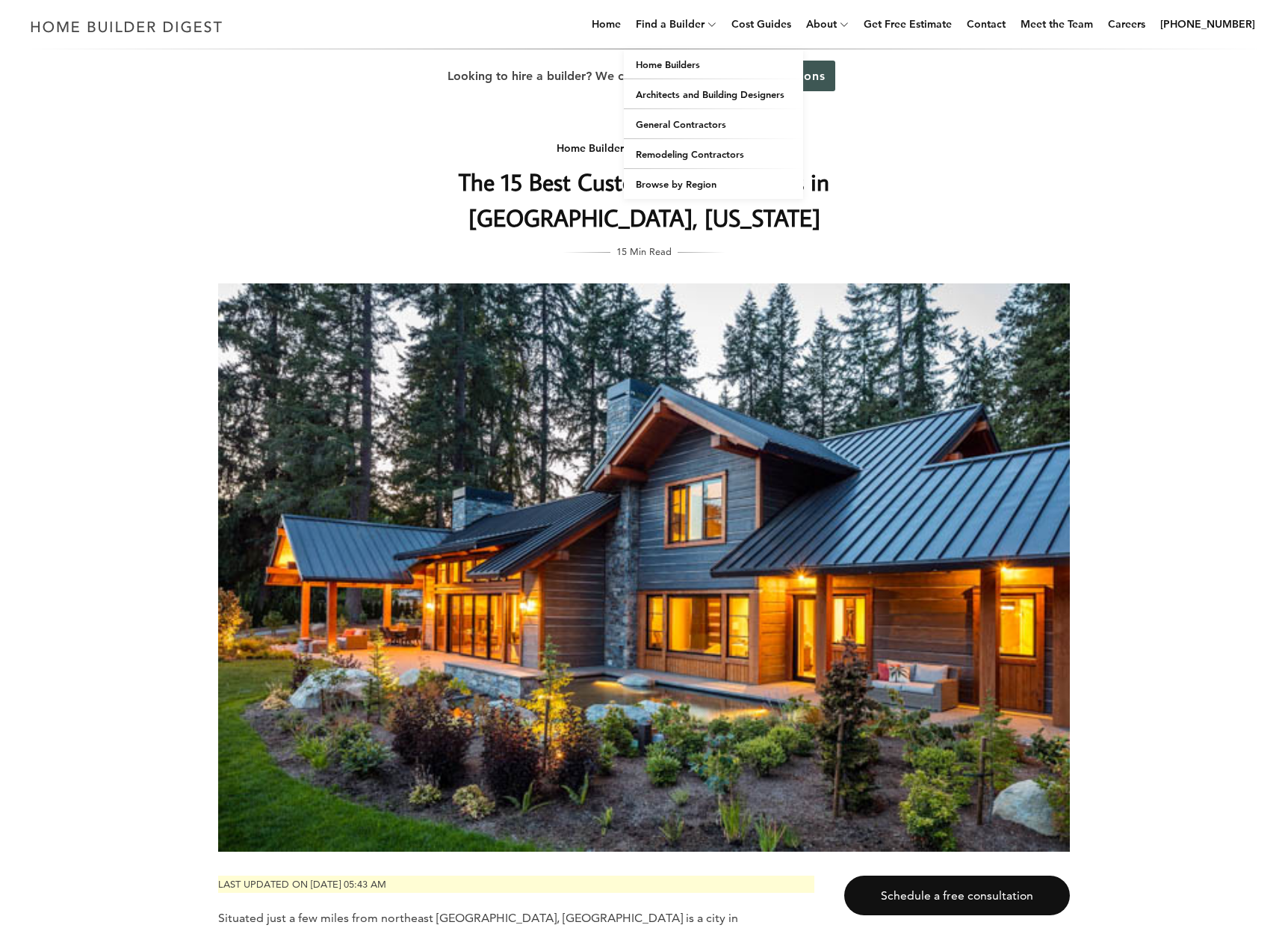
click at [716, 26] on icon at bounding box center [712, 24] width 9 height 11
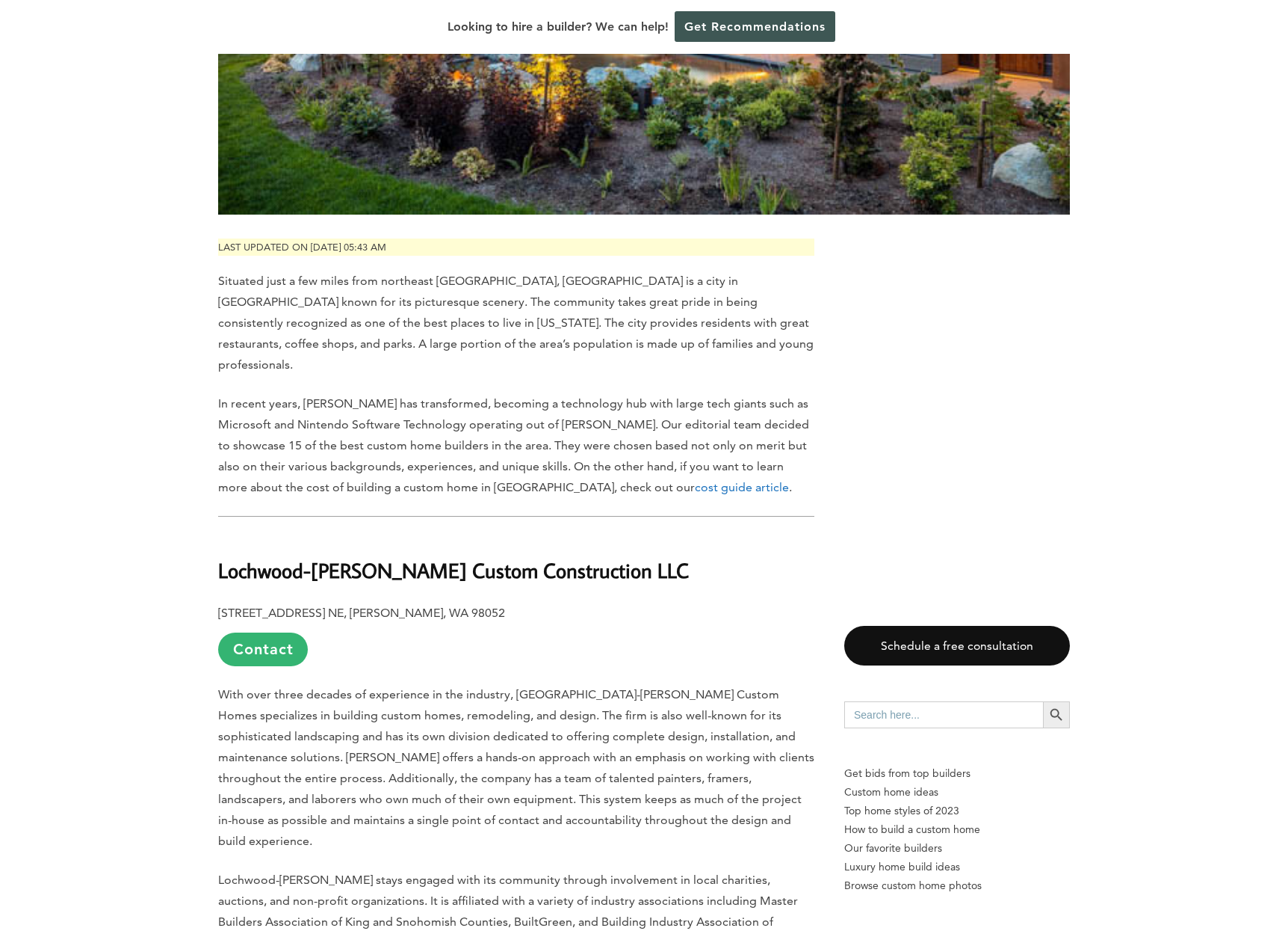
scroll to position [862, 0]
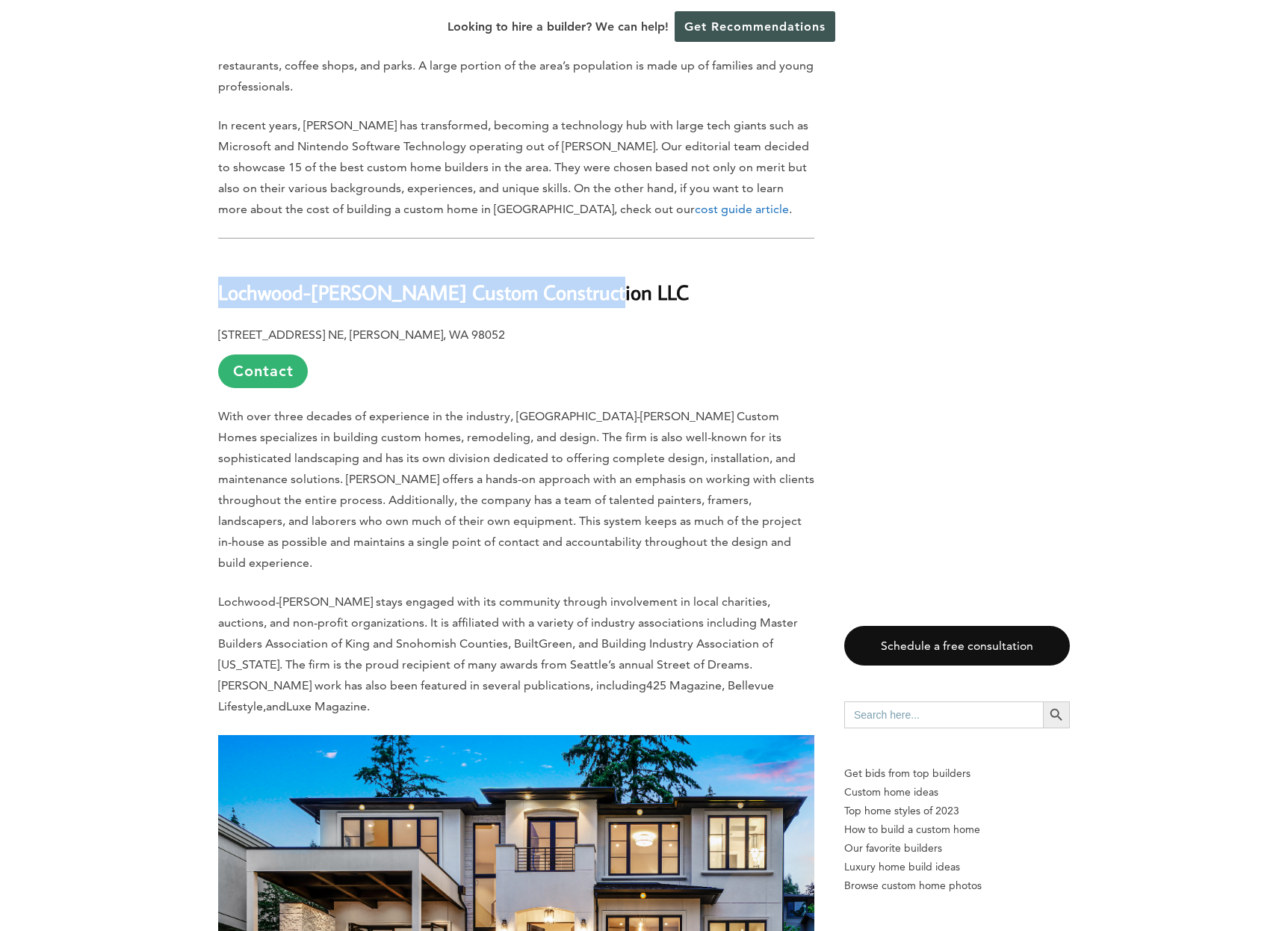
drag, startPoint x: 217, startPoint y: 271, endPoint x: 614, endPoint y: 288, distance: 397.4
copy b "Lochwood-Lozier Custom Construction LLC"
click at [255, 355] on link "Contact" at bounding box center [263, 371] width 90 height 33
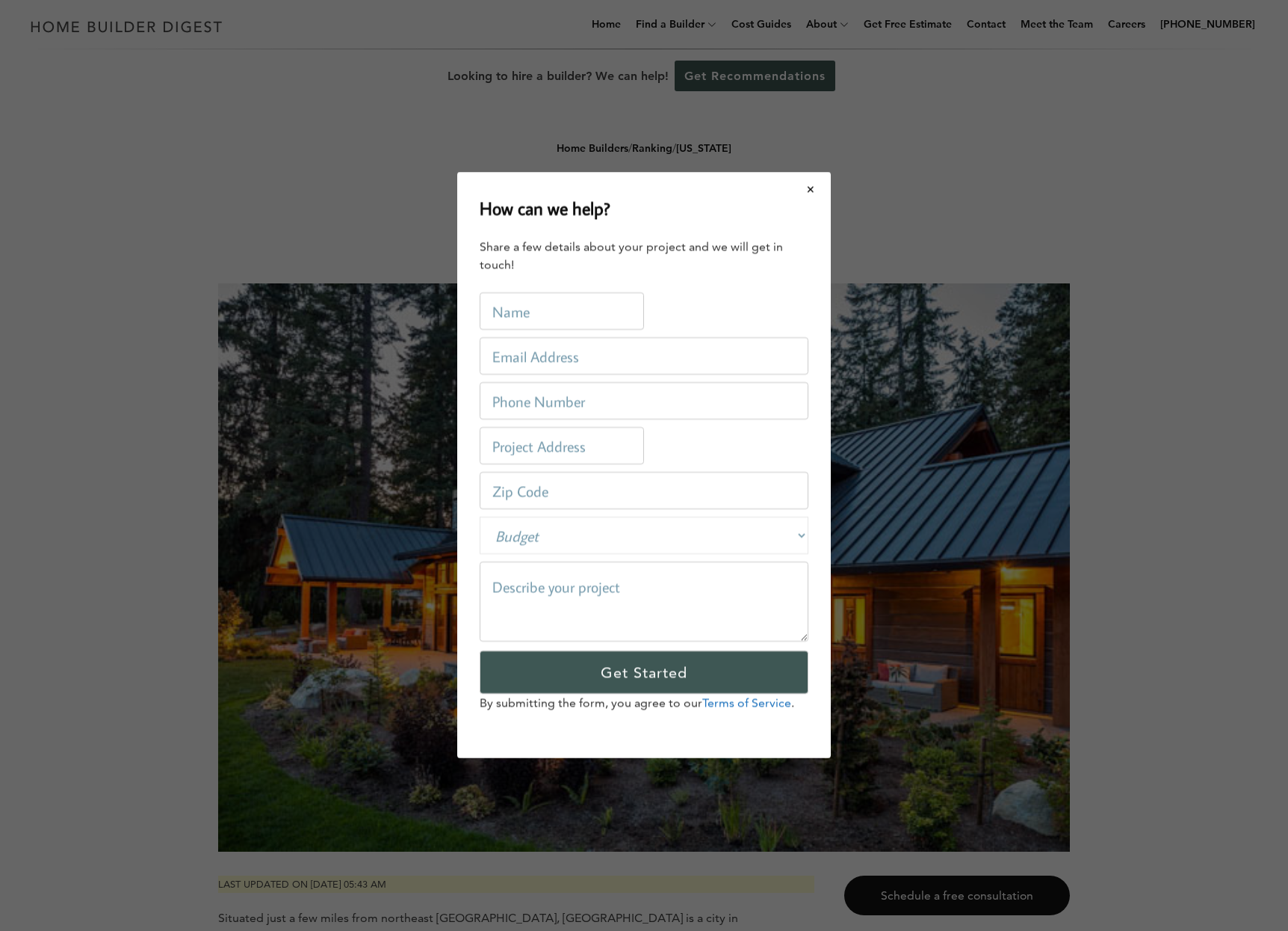
click at [273, 350] on div "How can we help? Share a few details about your project and we will get in touc…" at bounding box center [644, 466] width 1288 height 931
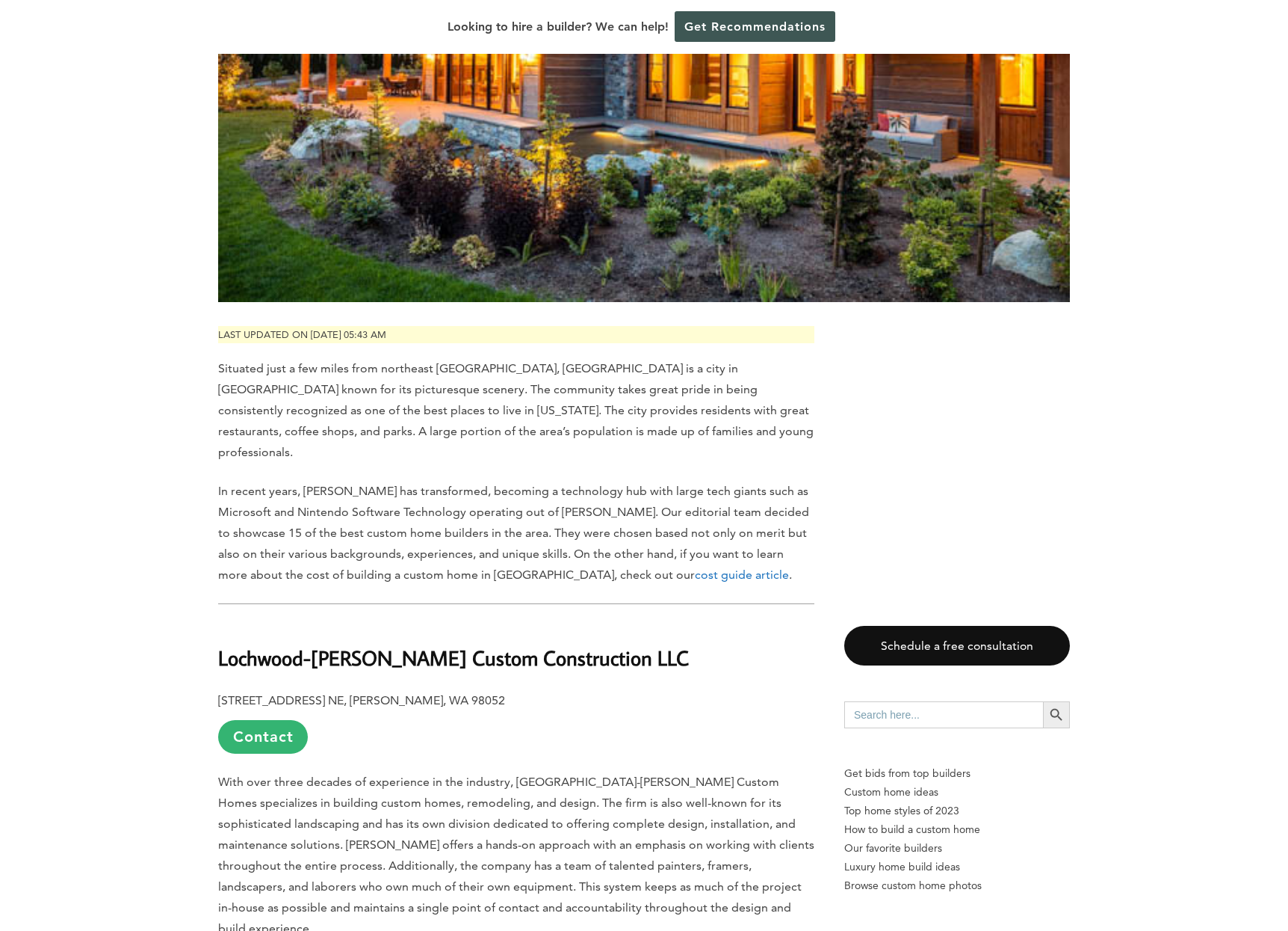
scroll to position [729, 0]
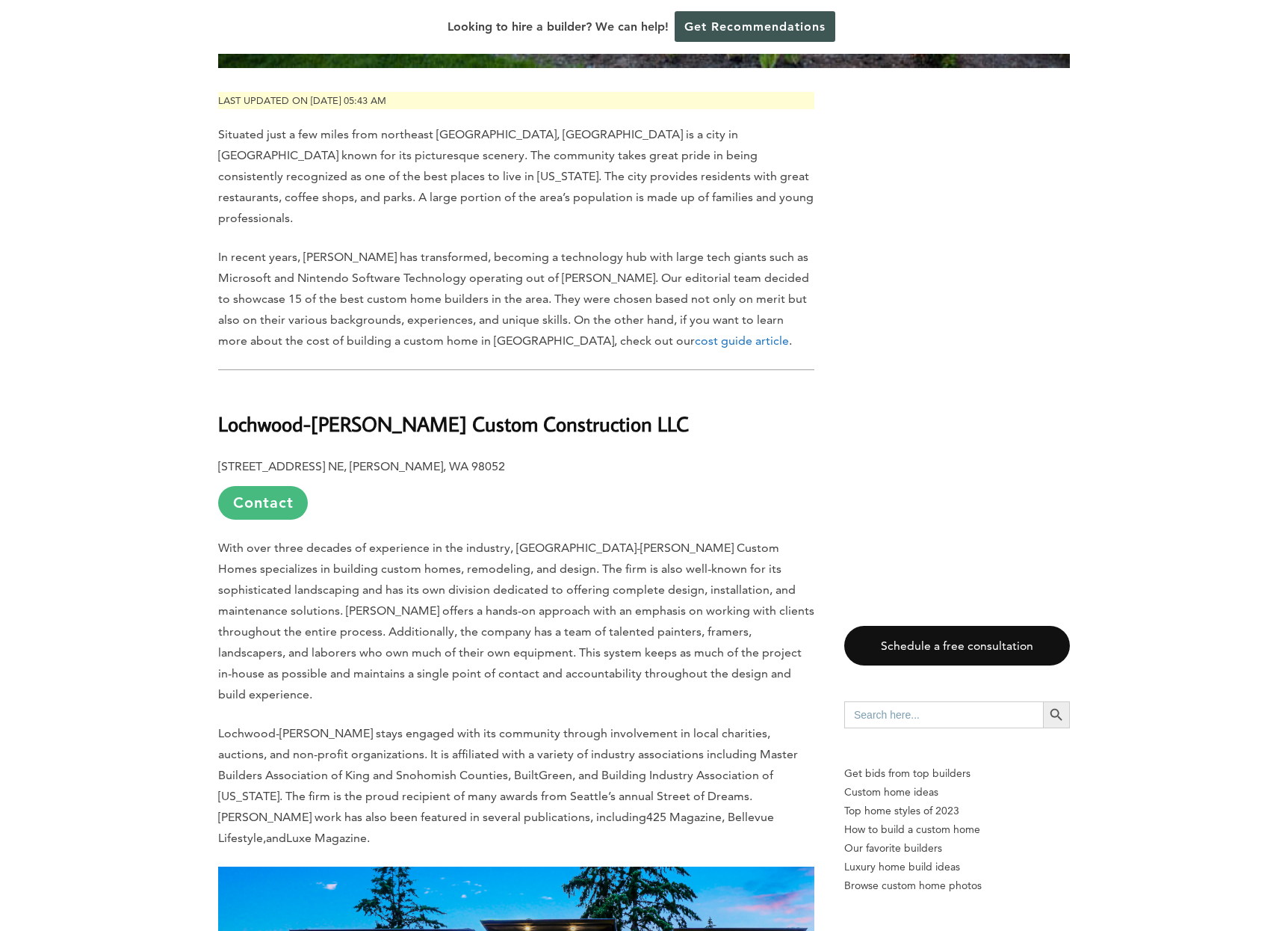
click at [246, 490] on link "Contact" at bounding box center [263, 502] width 90 height 33
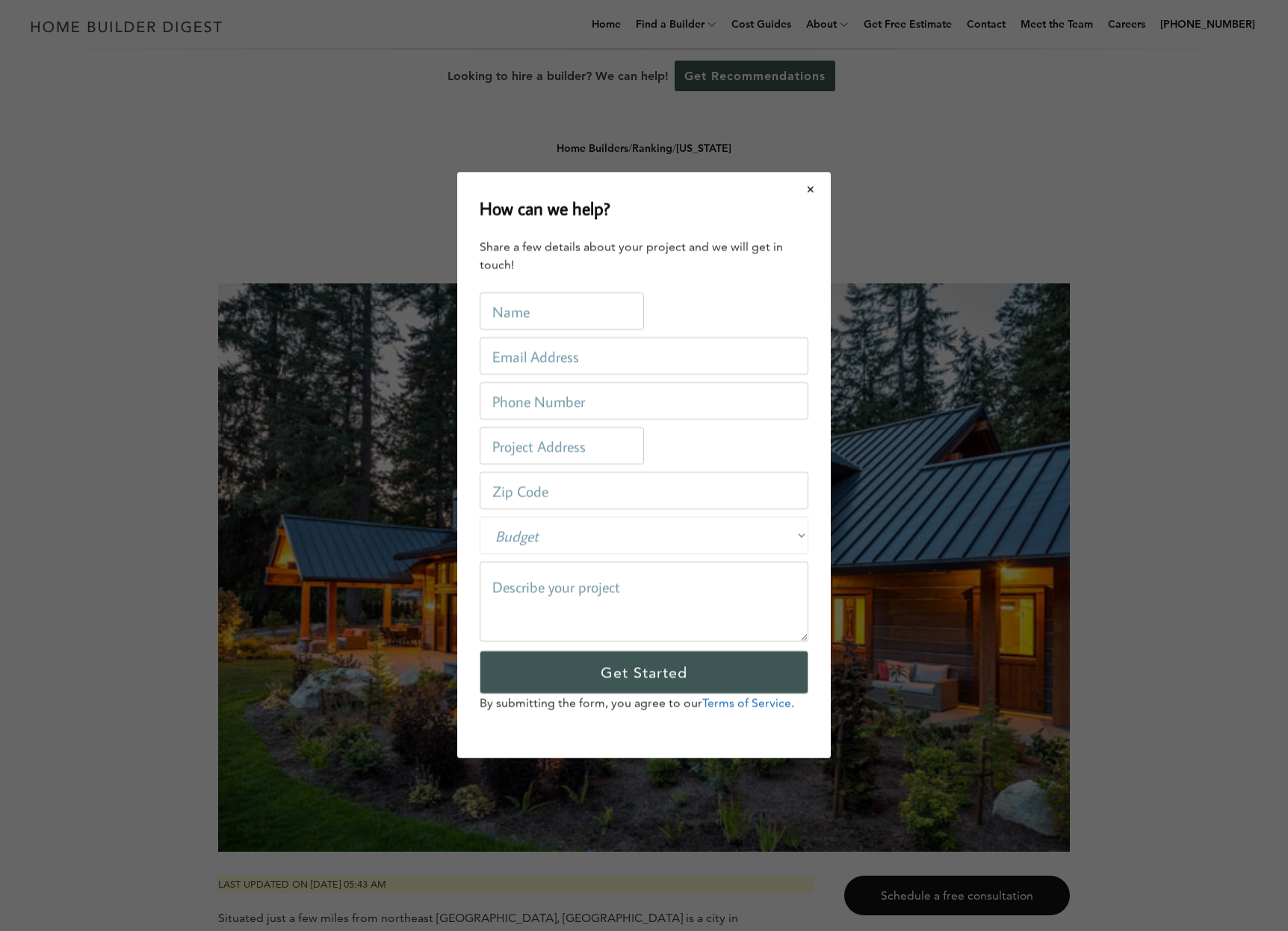
click at [145, 540] on div "How can we help? Share a few details about your project and we will get in touc…" at bounding box center [644, 466] width 1288 height 931
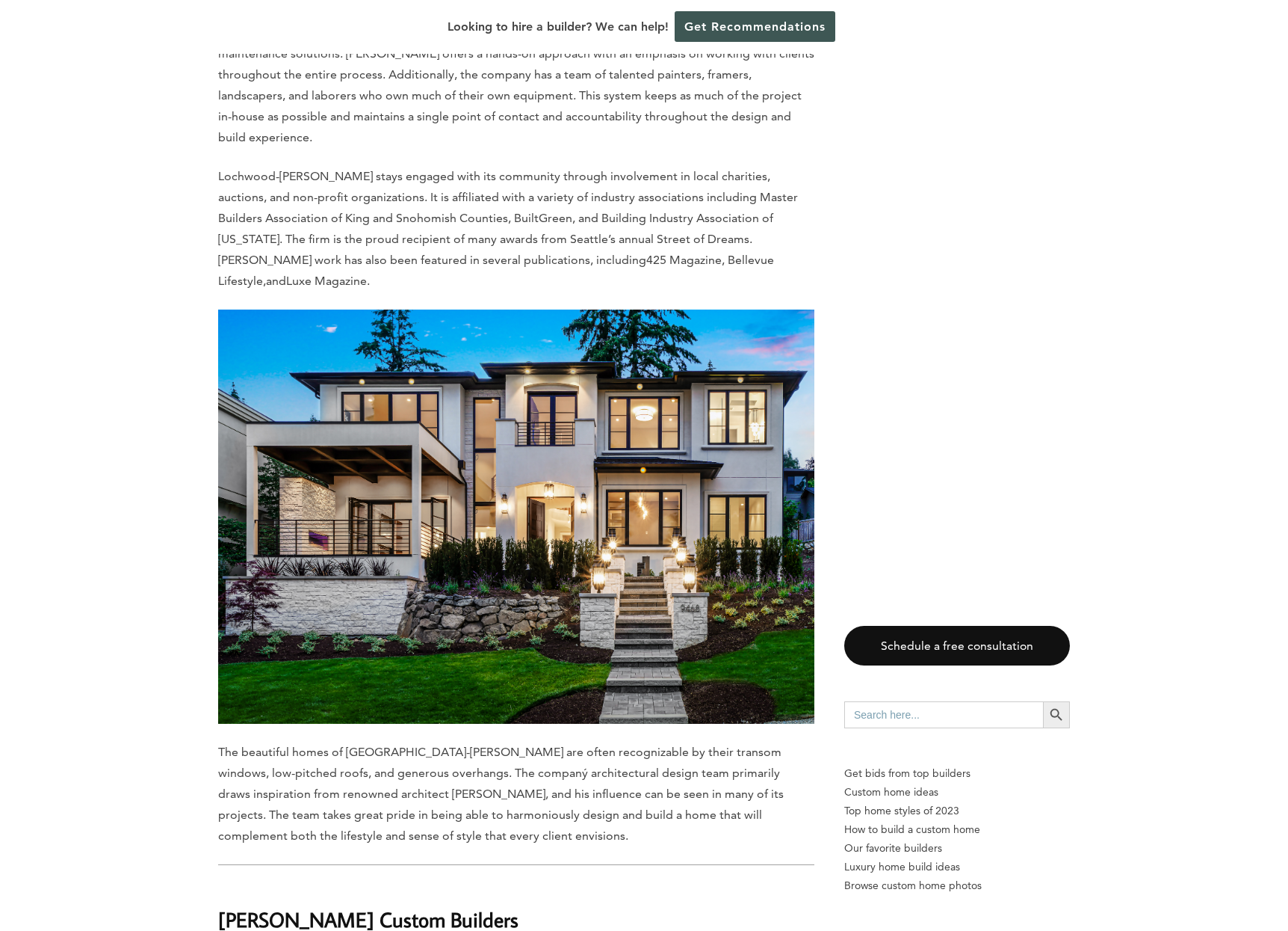
scroll to position [1559, 0]
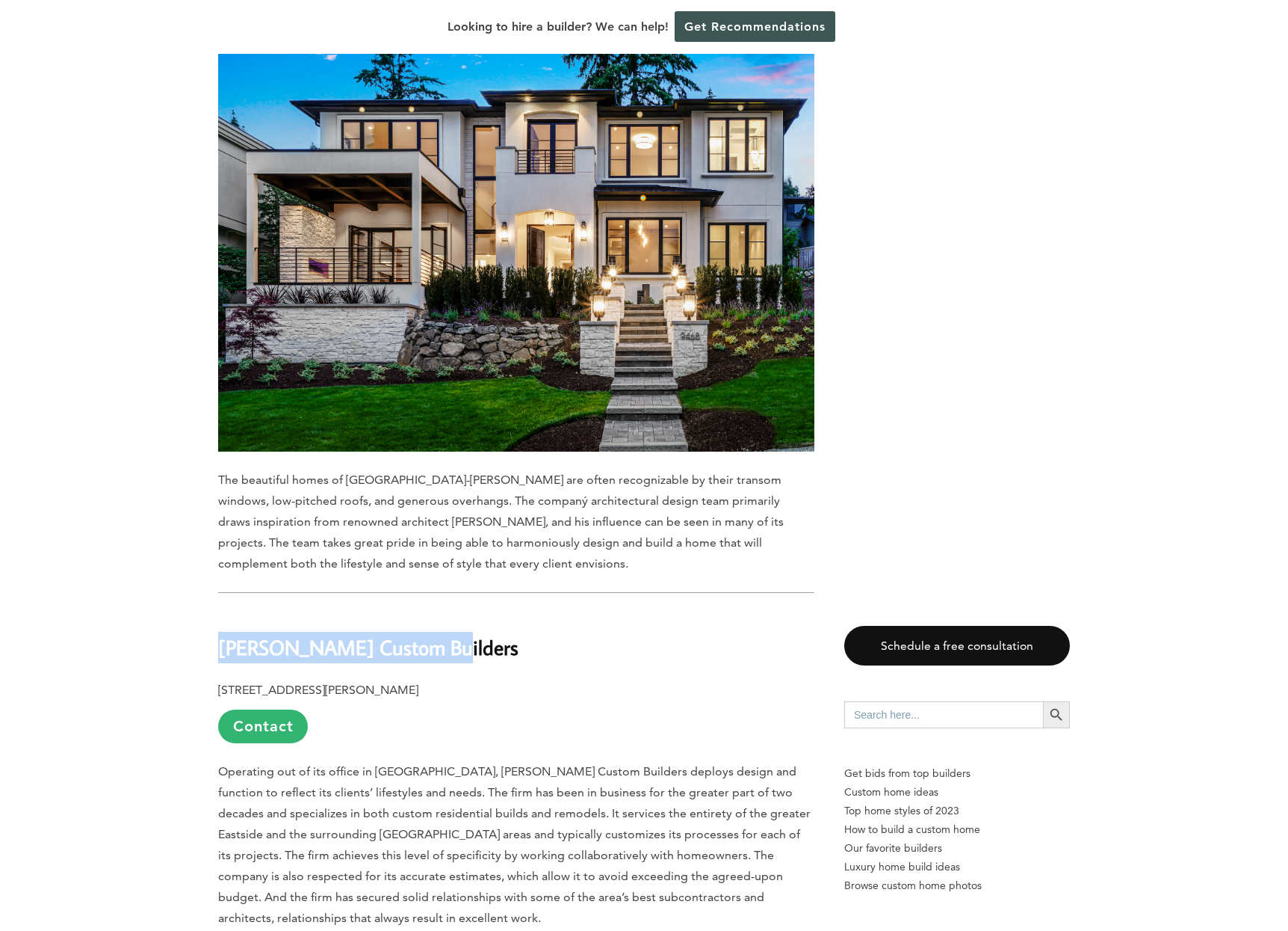
copy b "Johnson Custom Builders"
drag, startPoint x: 50, startPoint y: 540, endPoint x: 447, endPoint y: 598, distance: 401.2
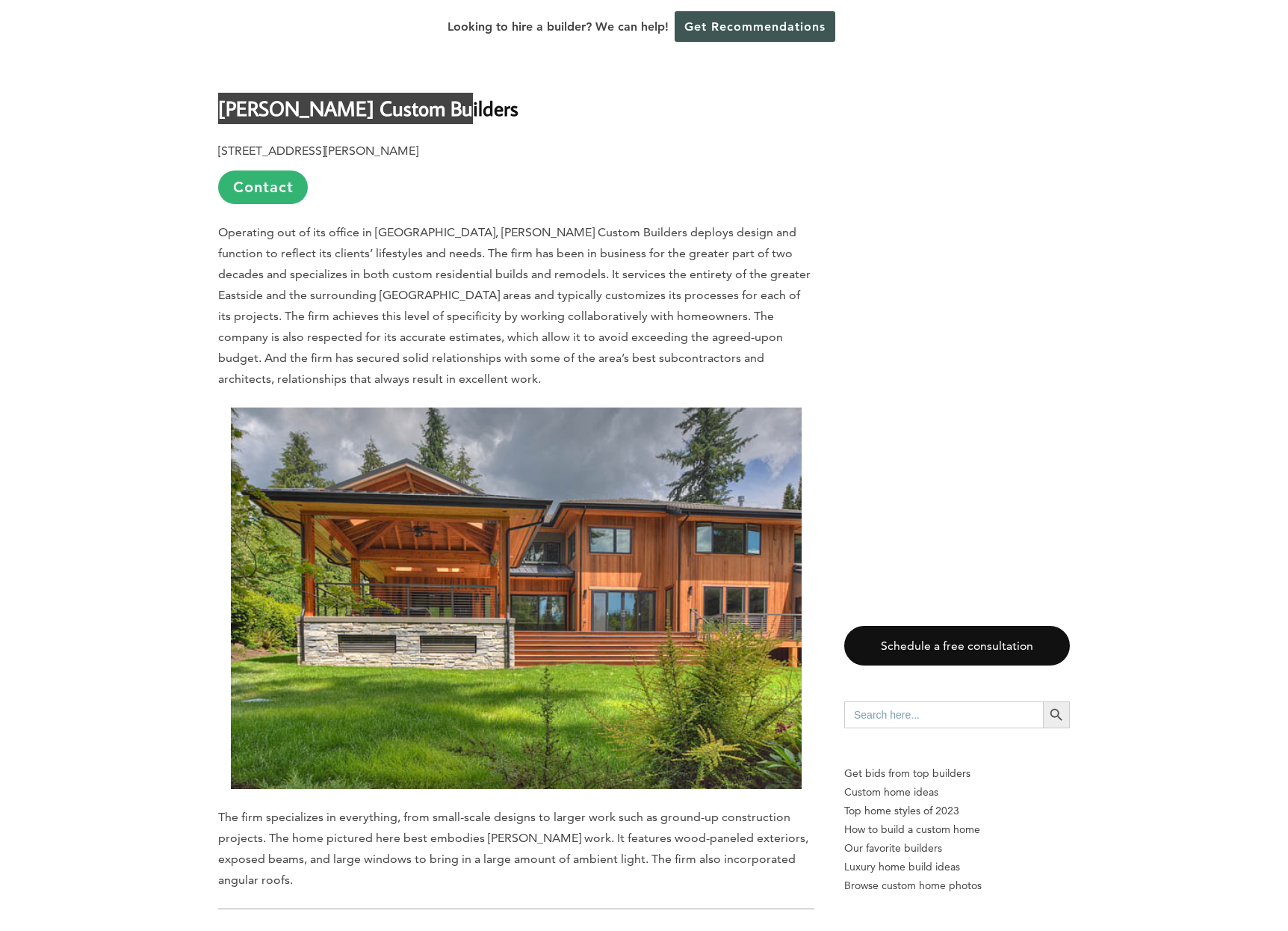
scroll to position [2199, 0]
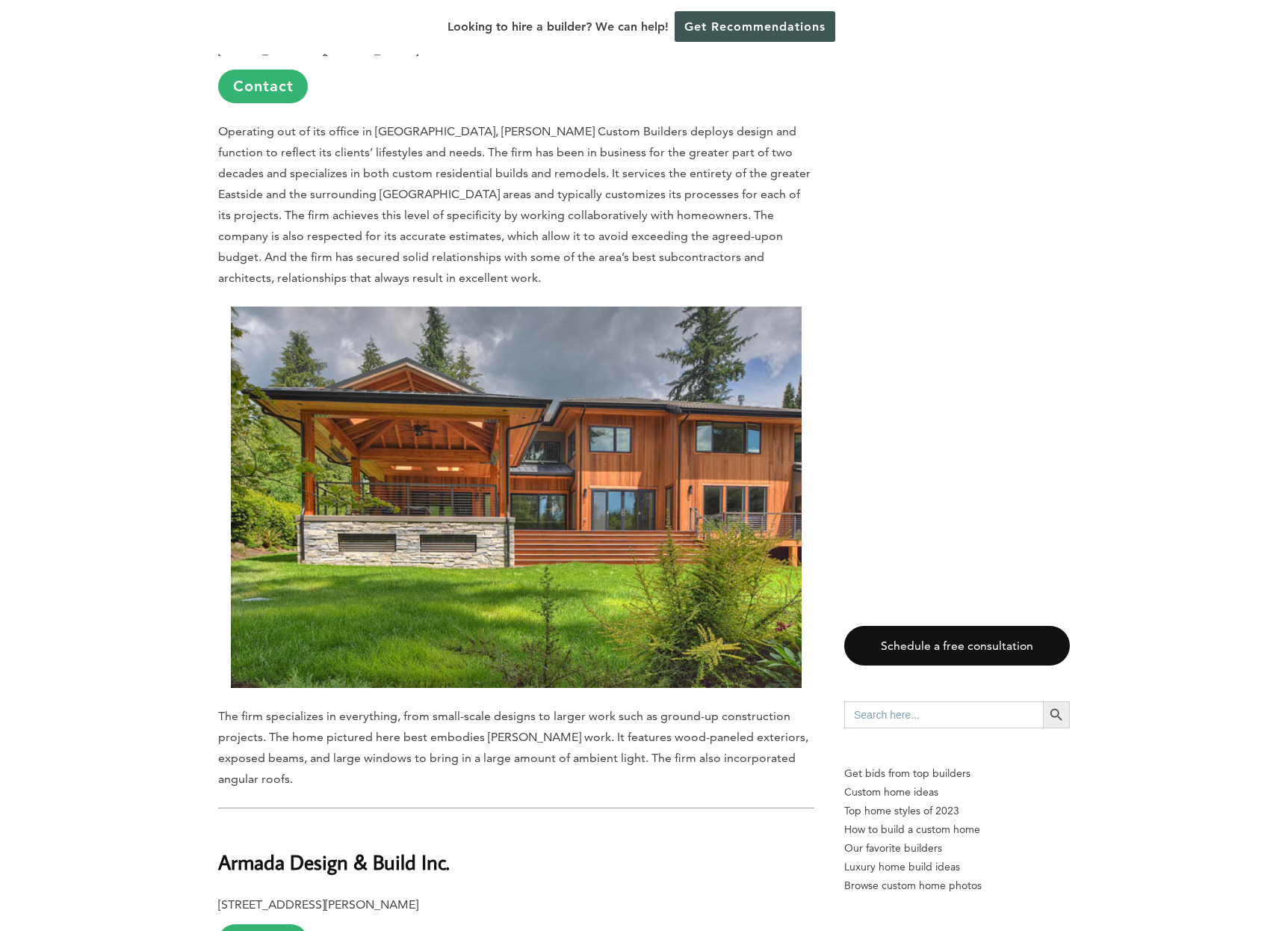
click at [398, 848] on b "Armada Design & Build Inc." at bounding box center [333, 861] width 231 height 26
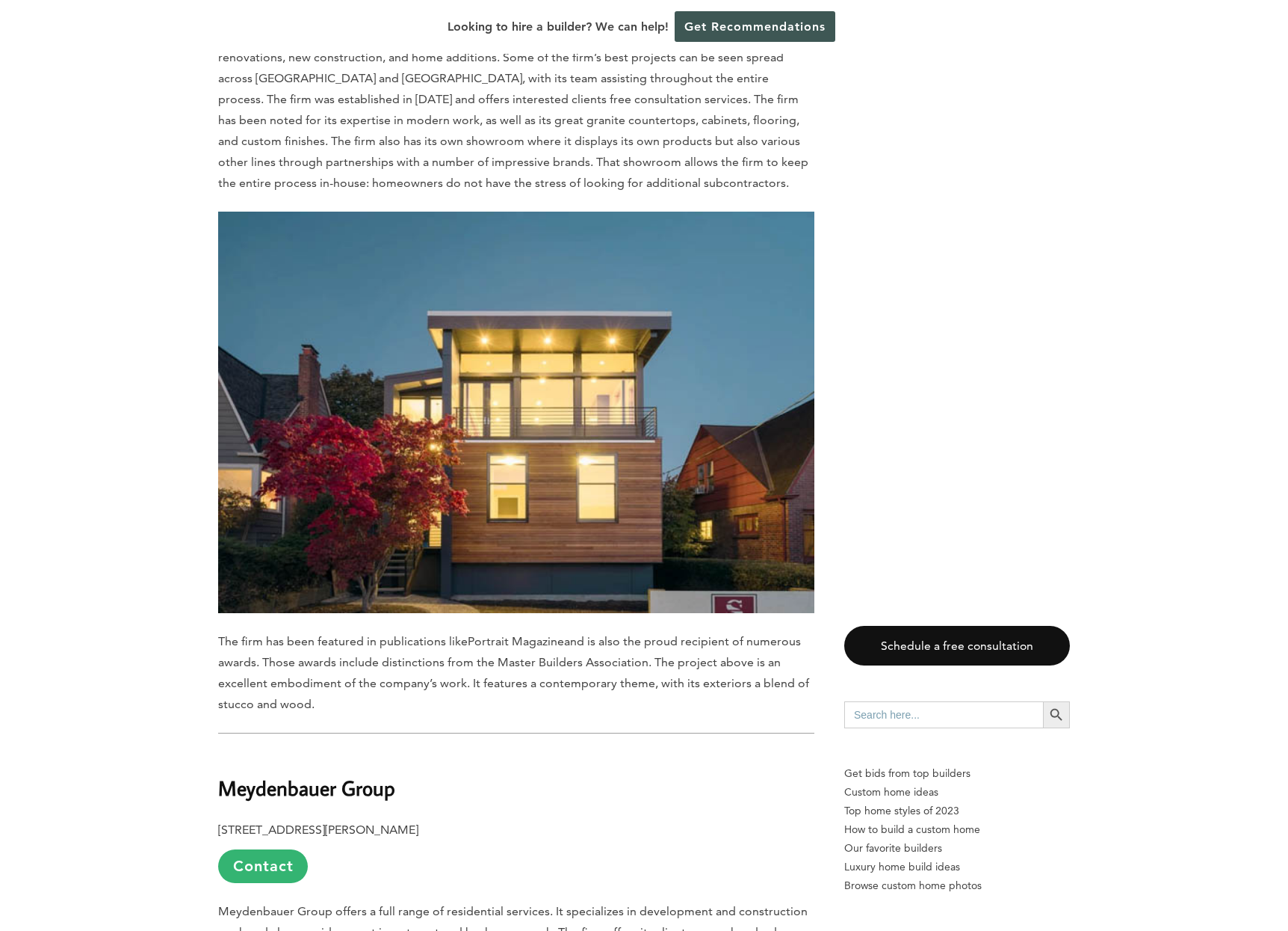
scroll to position [3359, 0]
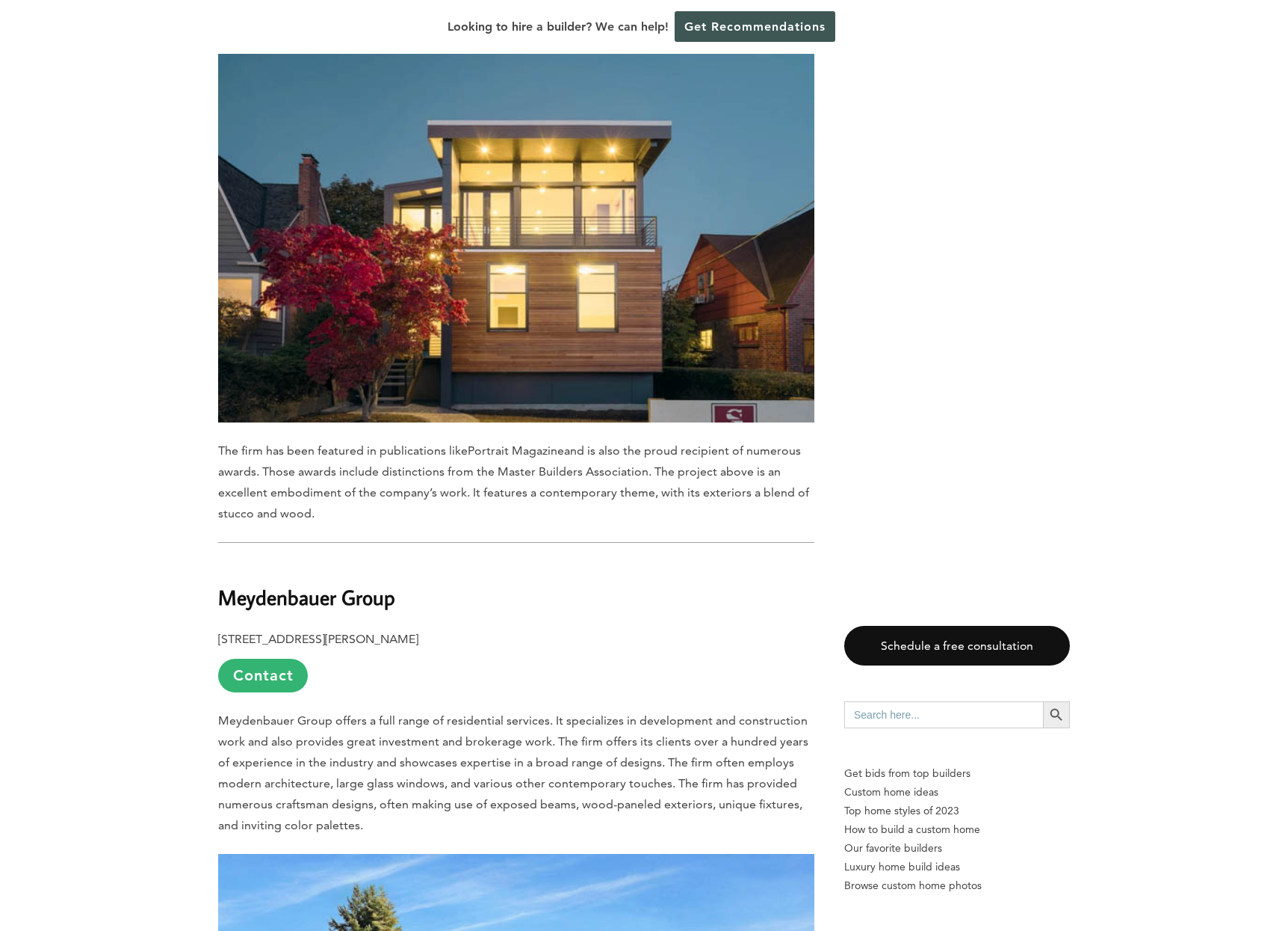
click at [255, 583] on b "Meydenbauer Group" at bounding box center [306, 596] width 177 height 26
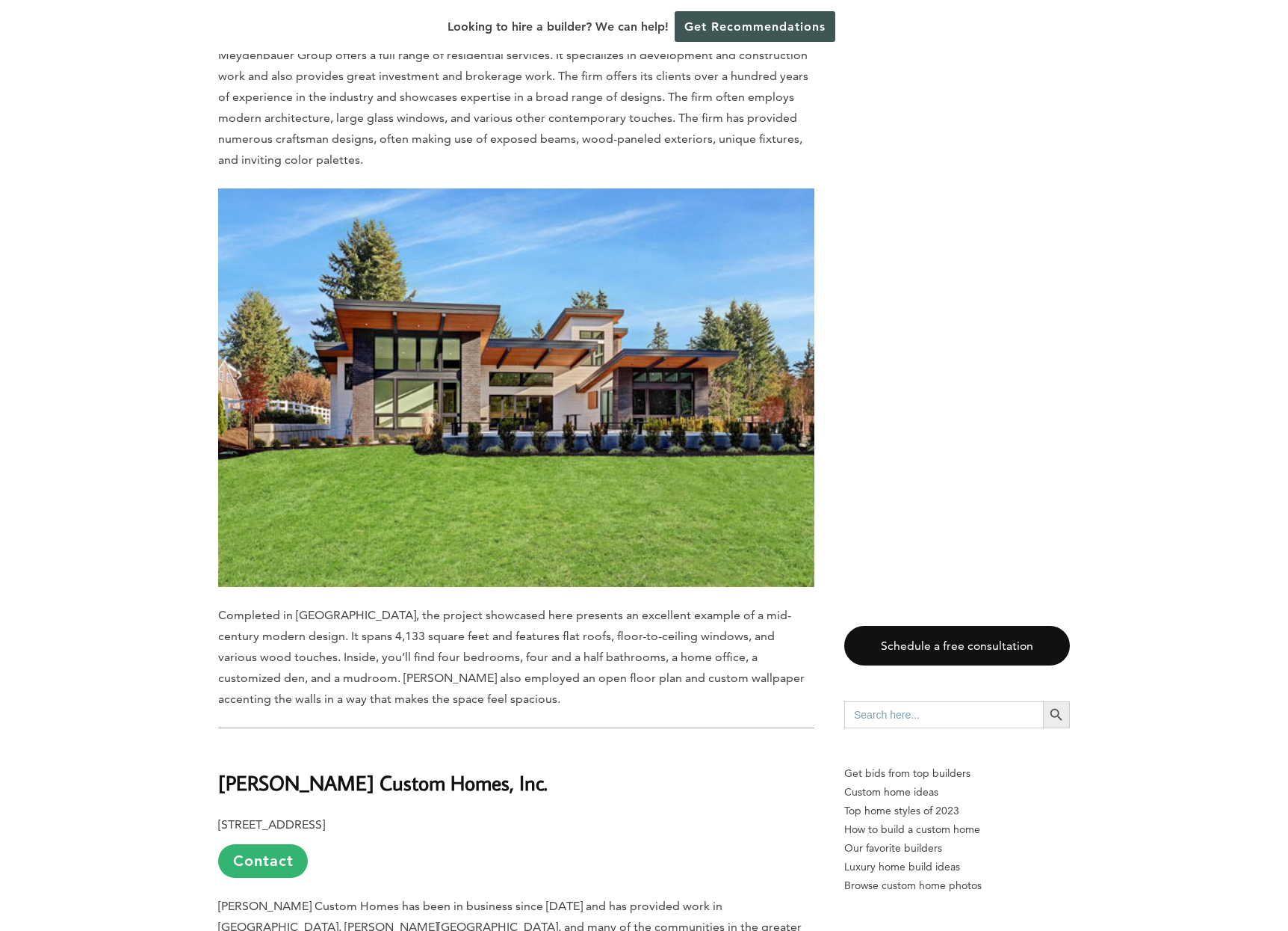
scroll to position [4162, 0]
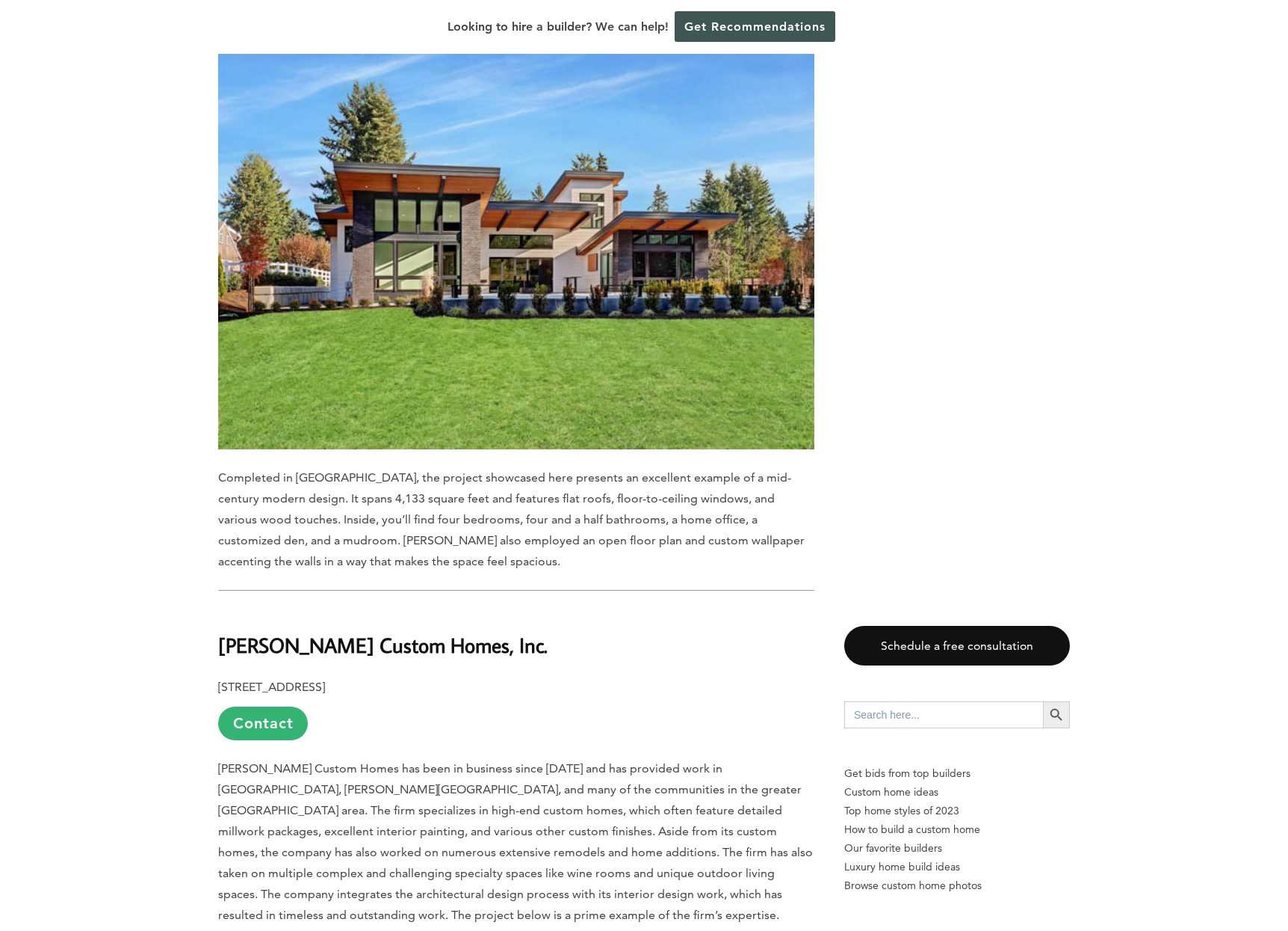
click at [229, 632] on b "Gregerson Custom Homes, Inc." at bounding box center [383, 645] width 329 height 26
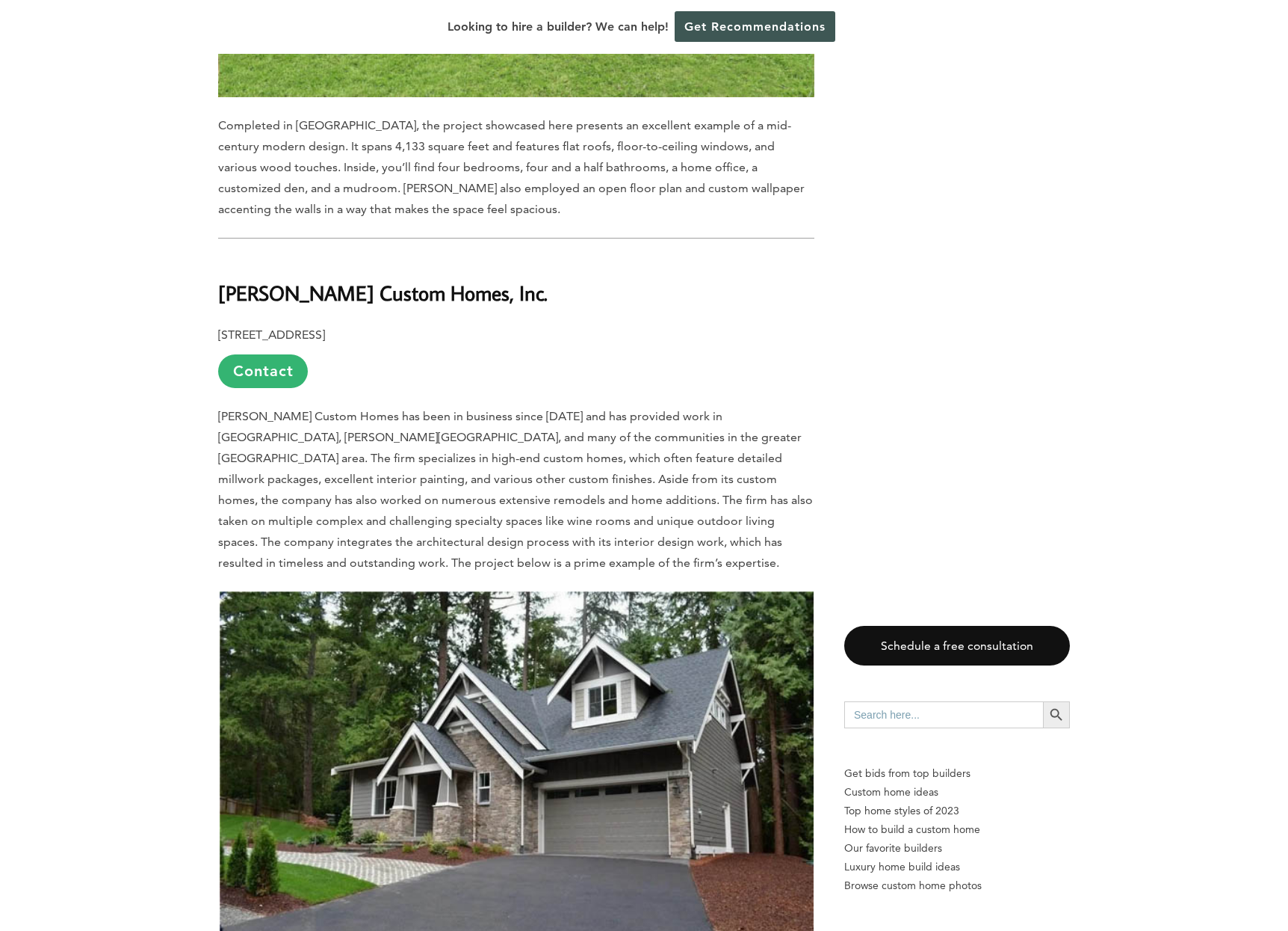
scroll to position [4795, 0]
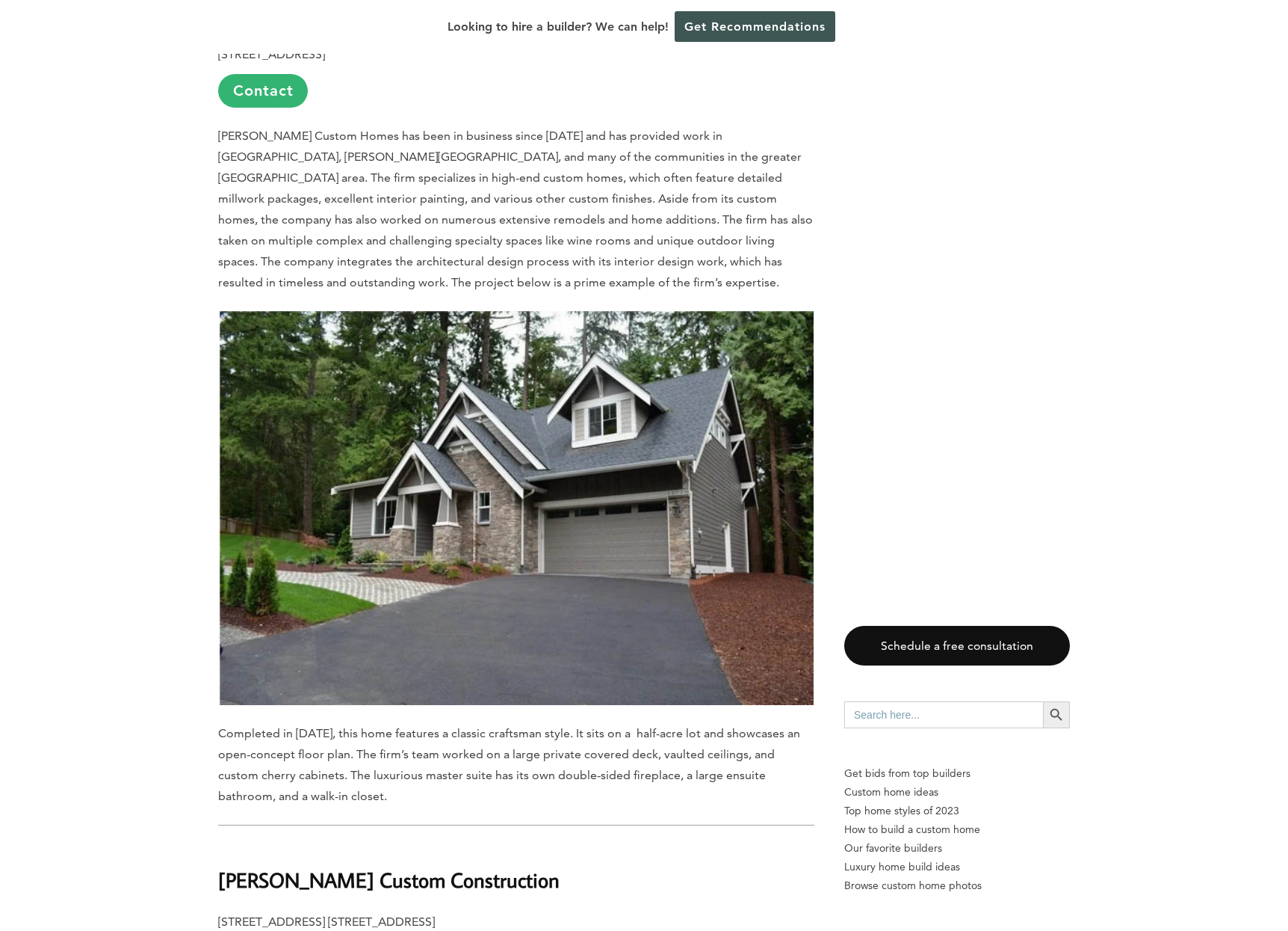
click at [259, 866] on b "Bender Custom Construction" at bounding box center [388, 879] width 341 height 26
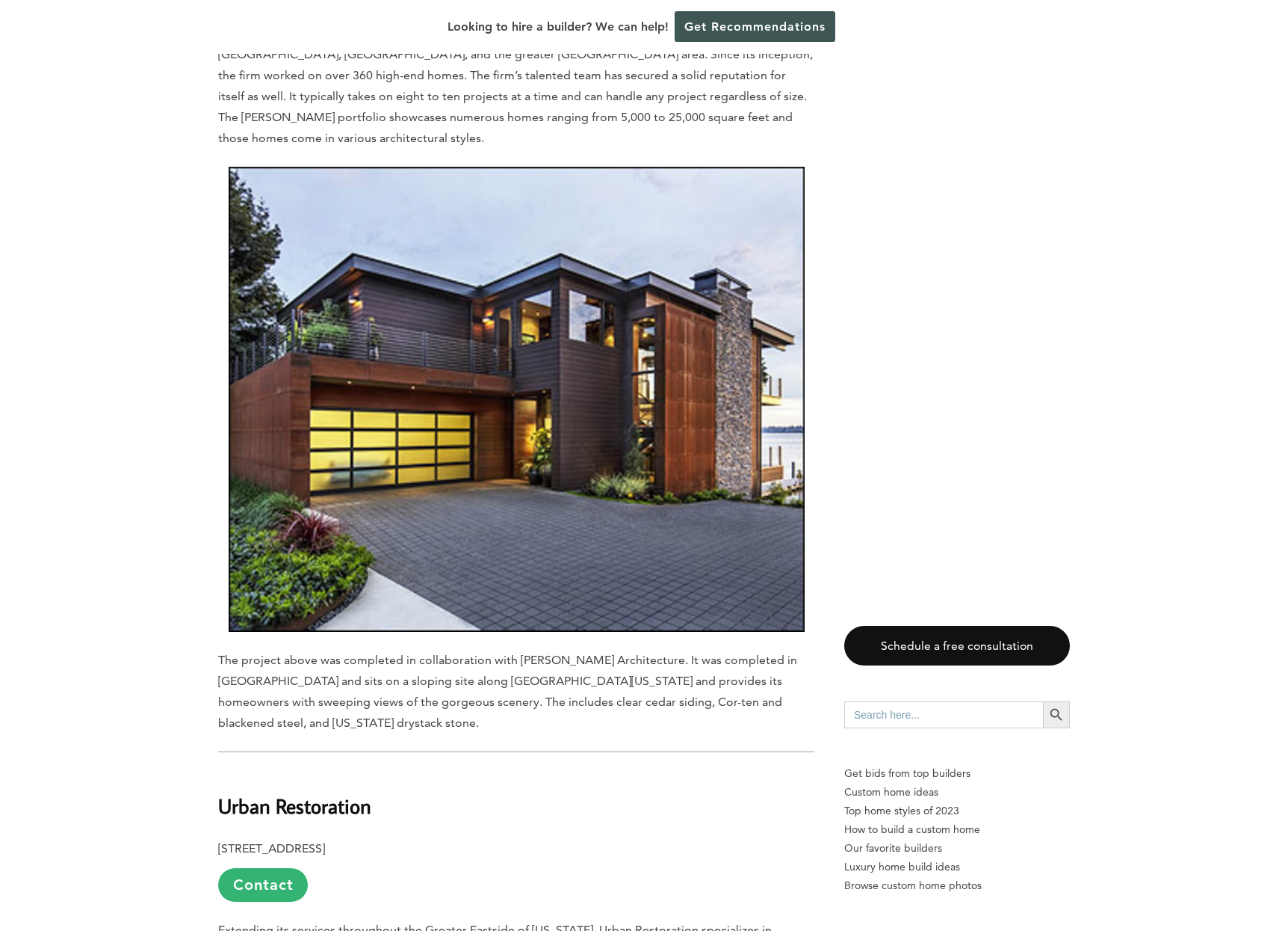
scroll to position [5837, 0]
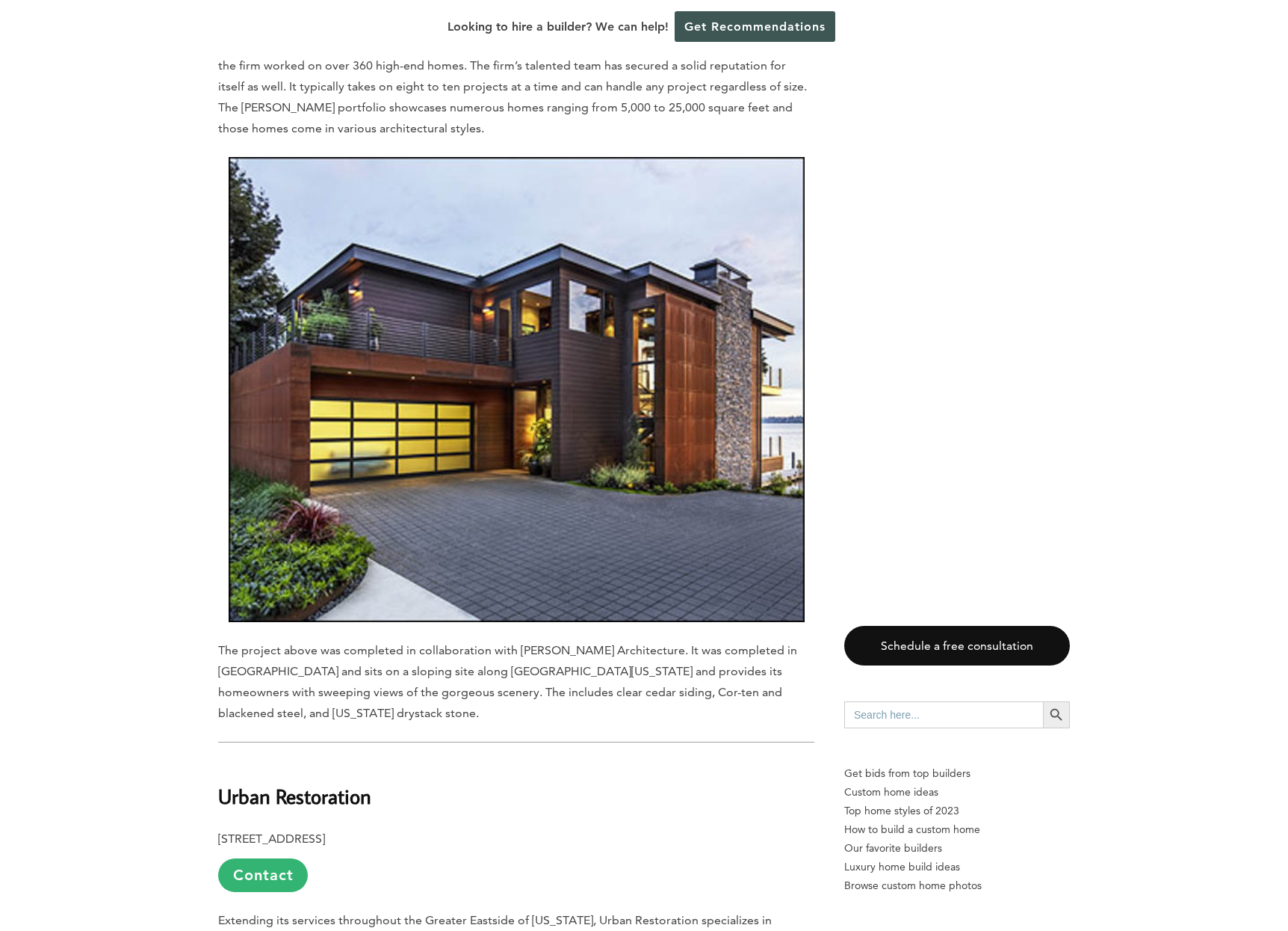
click at [251, 782] on b "Urban Restoration" at bounding box center [294, 795] width 153 height 26
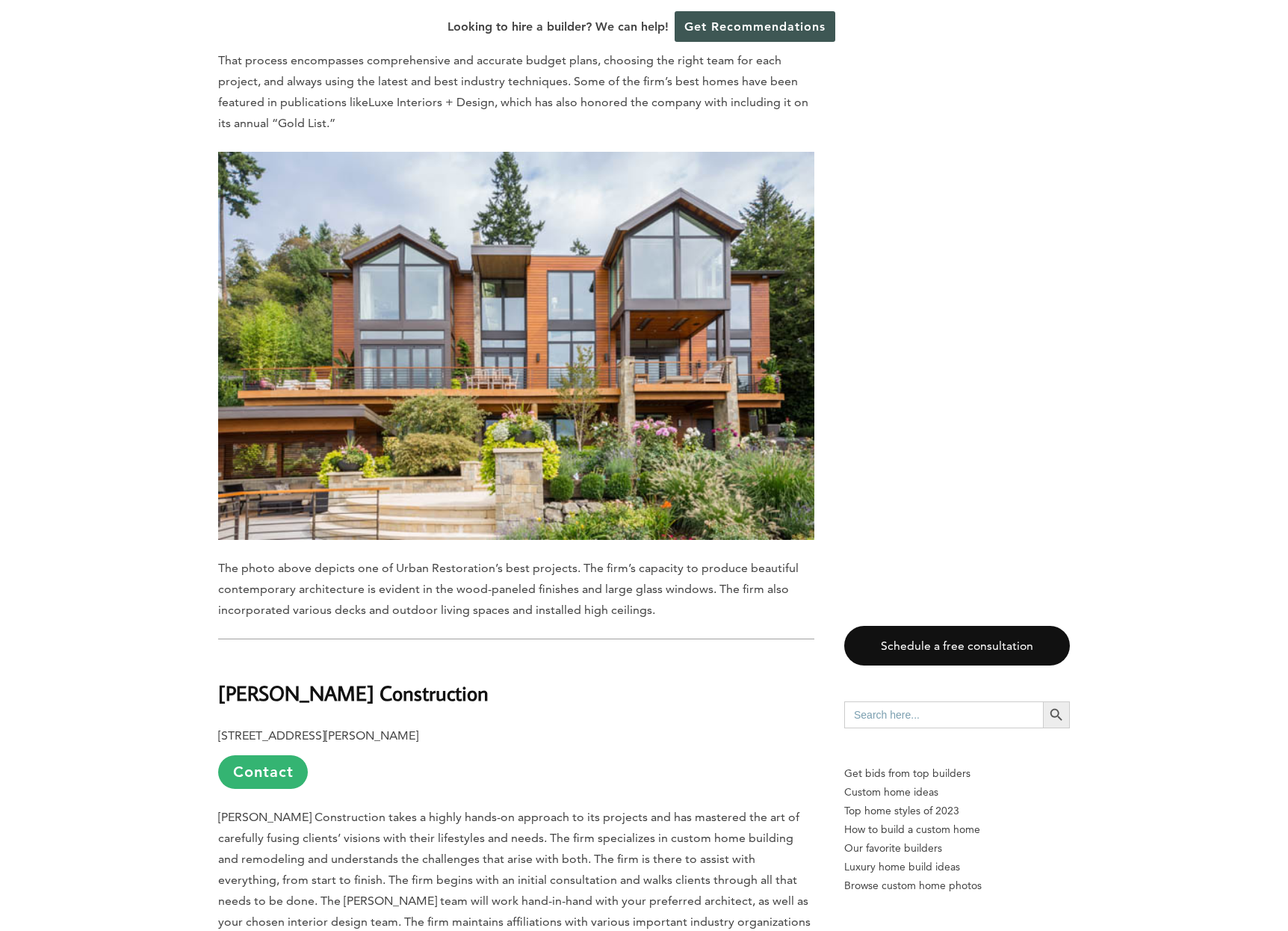
scroll to position [6998, 0]
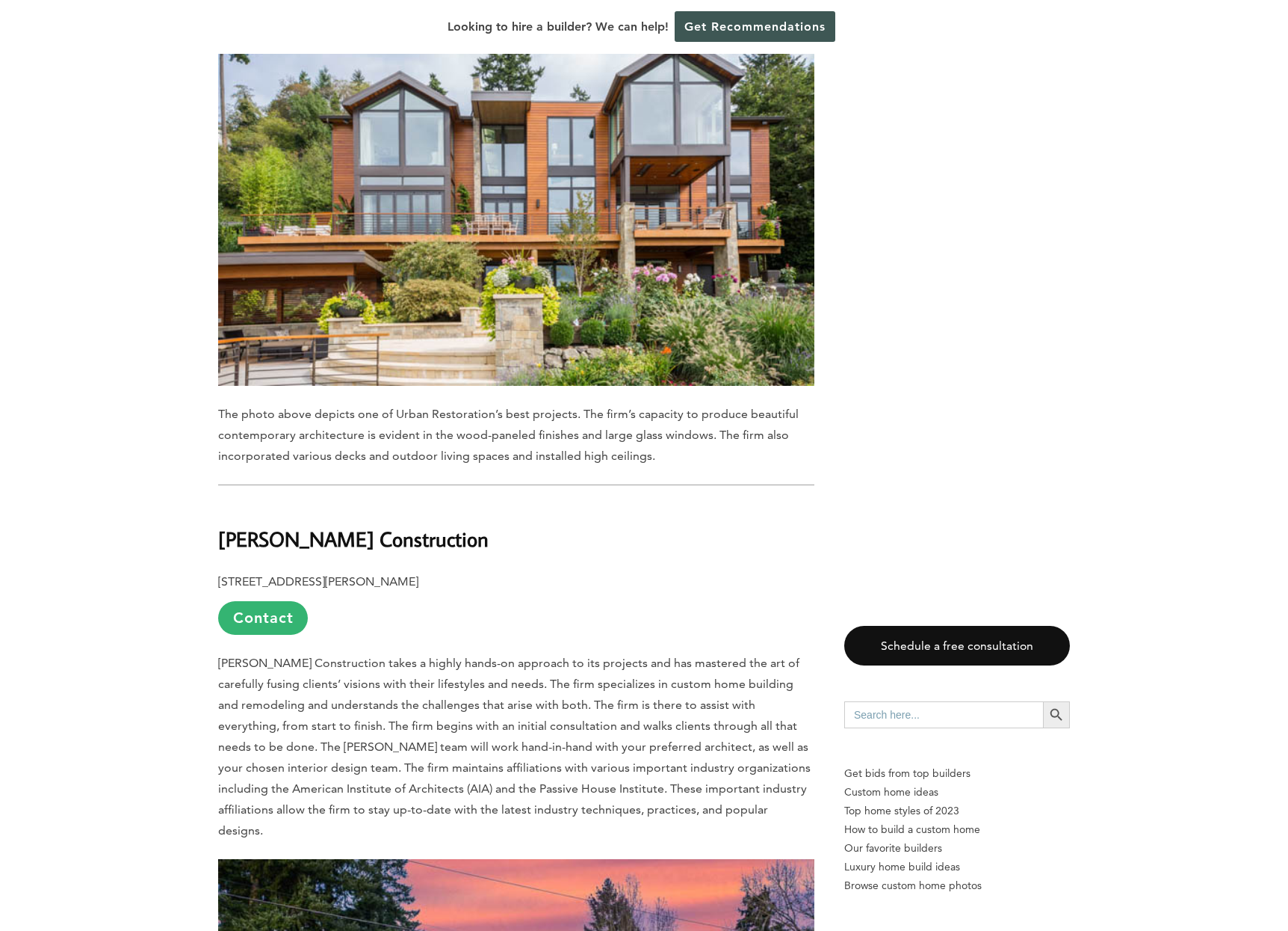
click at [262, 526] on b "Eakman Construction" at bounding box center [353, 538] width 271 height 26
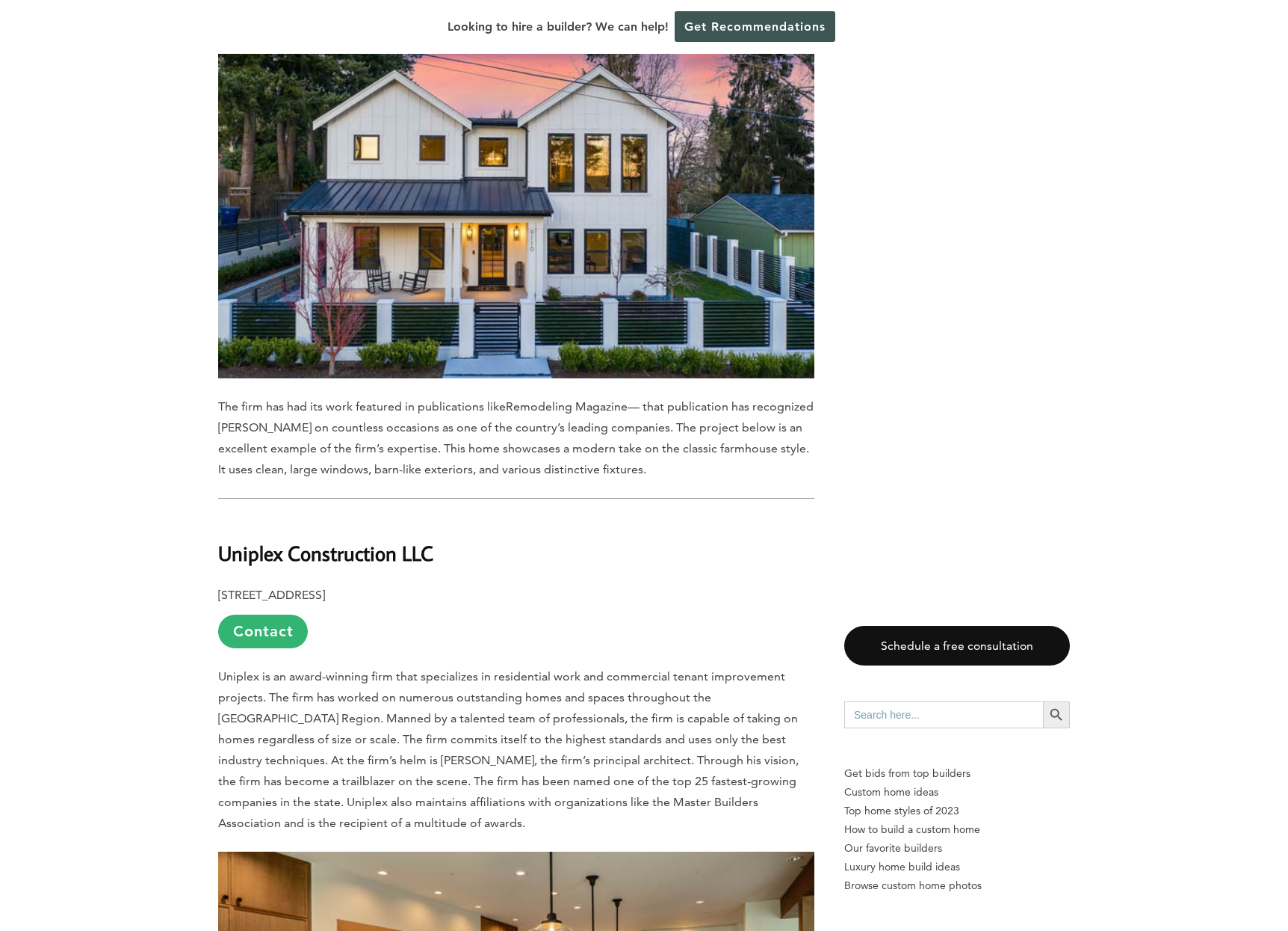
scroll to position [7894, 0]
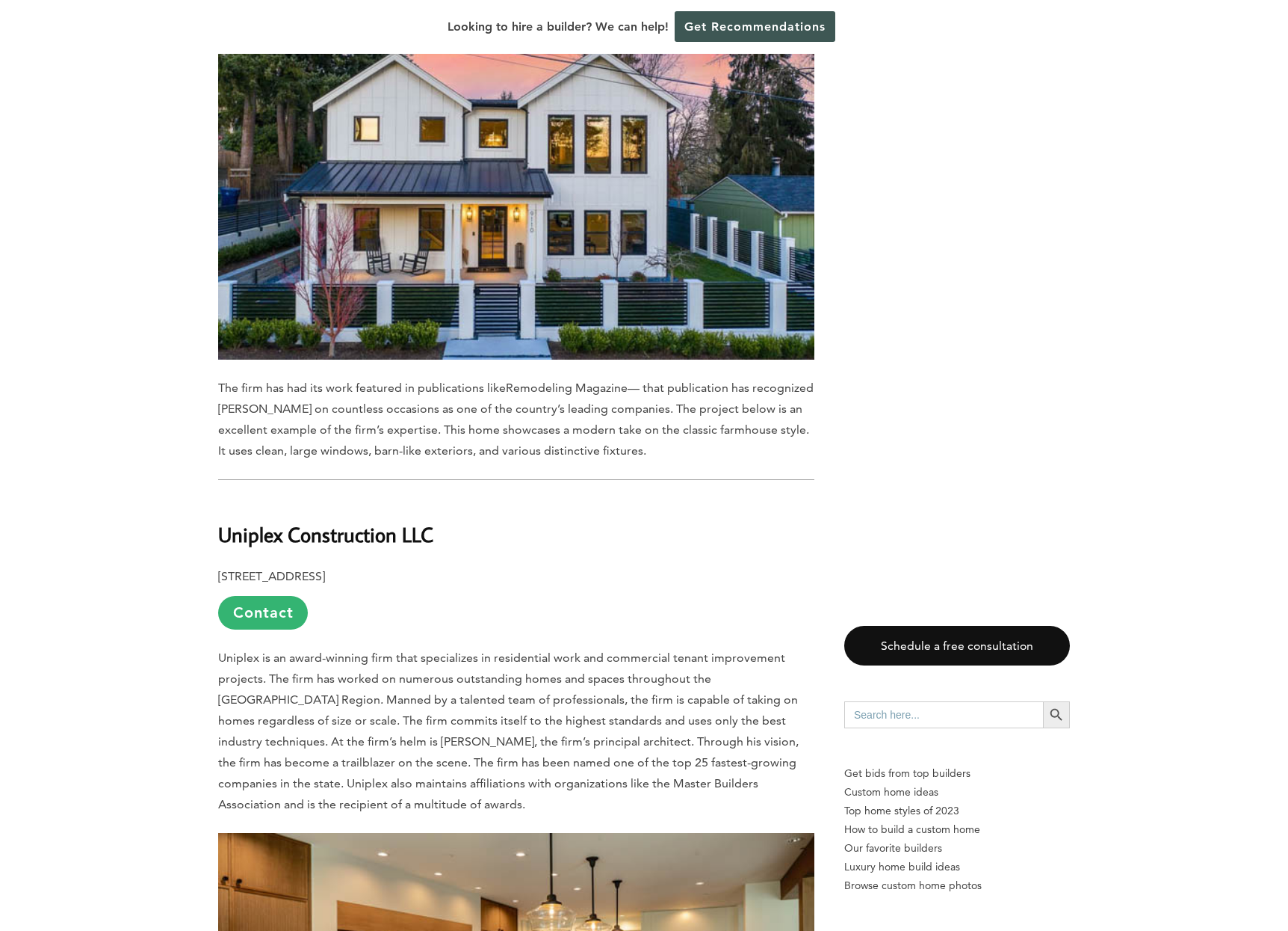
click at [251, 521] on b "Uniplex Construction LLC" at bounding box center [325, 534] width 215 height 26
copy b "Uniplex"
click at [251, 521] on b "Uniplex Construction LLC" at bounding box center [325, 534] width 215 height 26
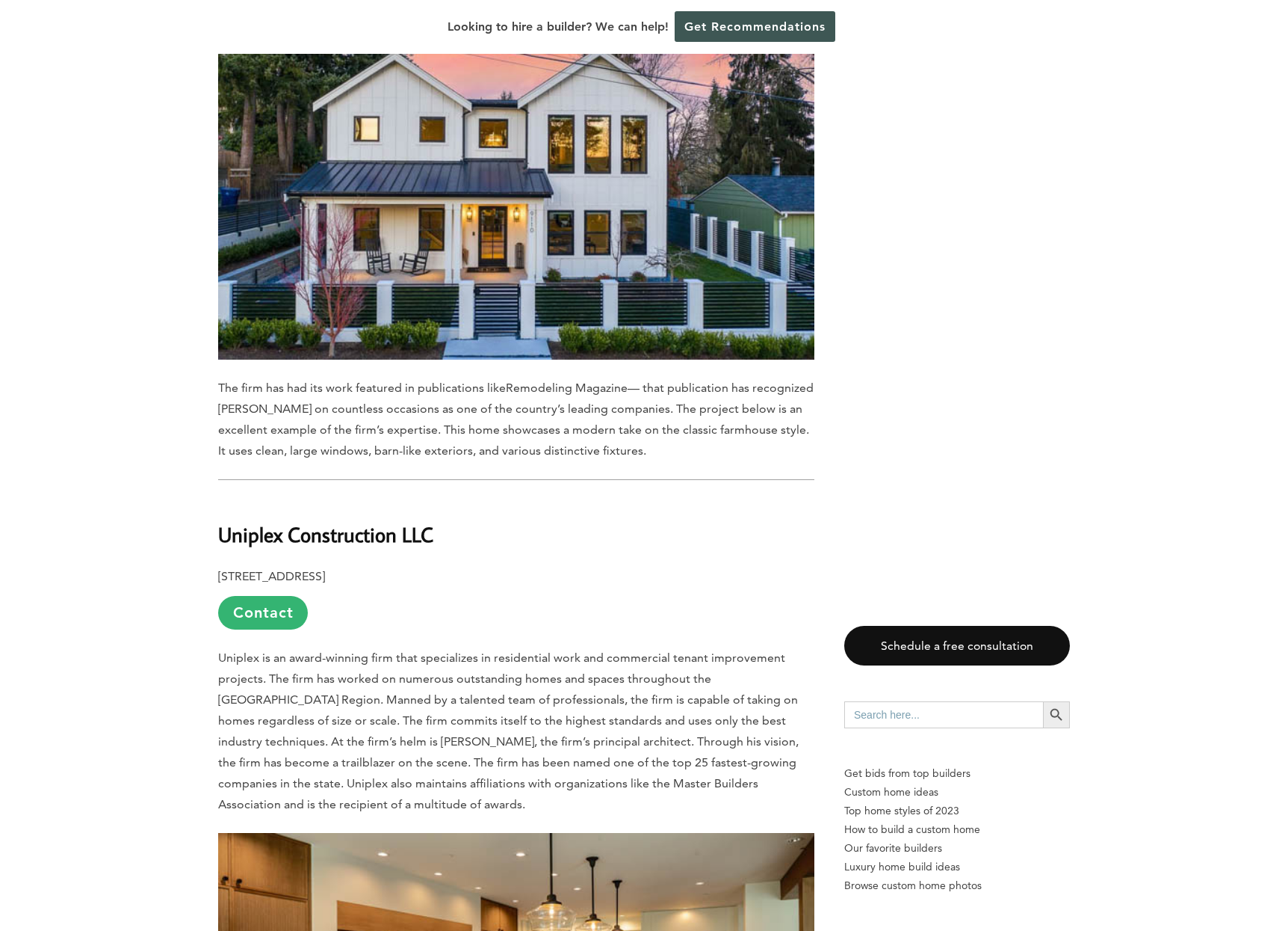
click at [251, 521] on b "Uniplex Construction LLC" at bounding box center [325, 534] width 215 height 26
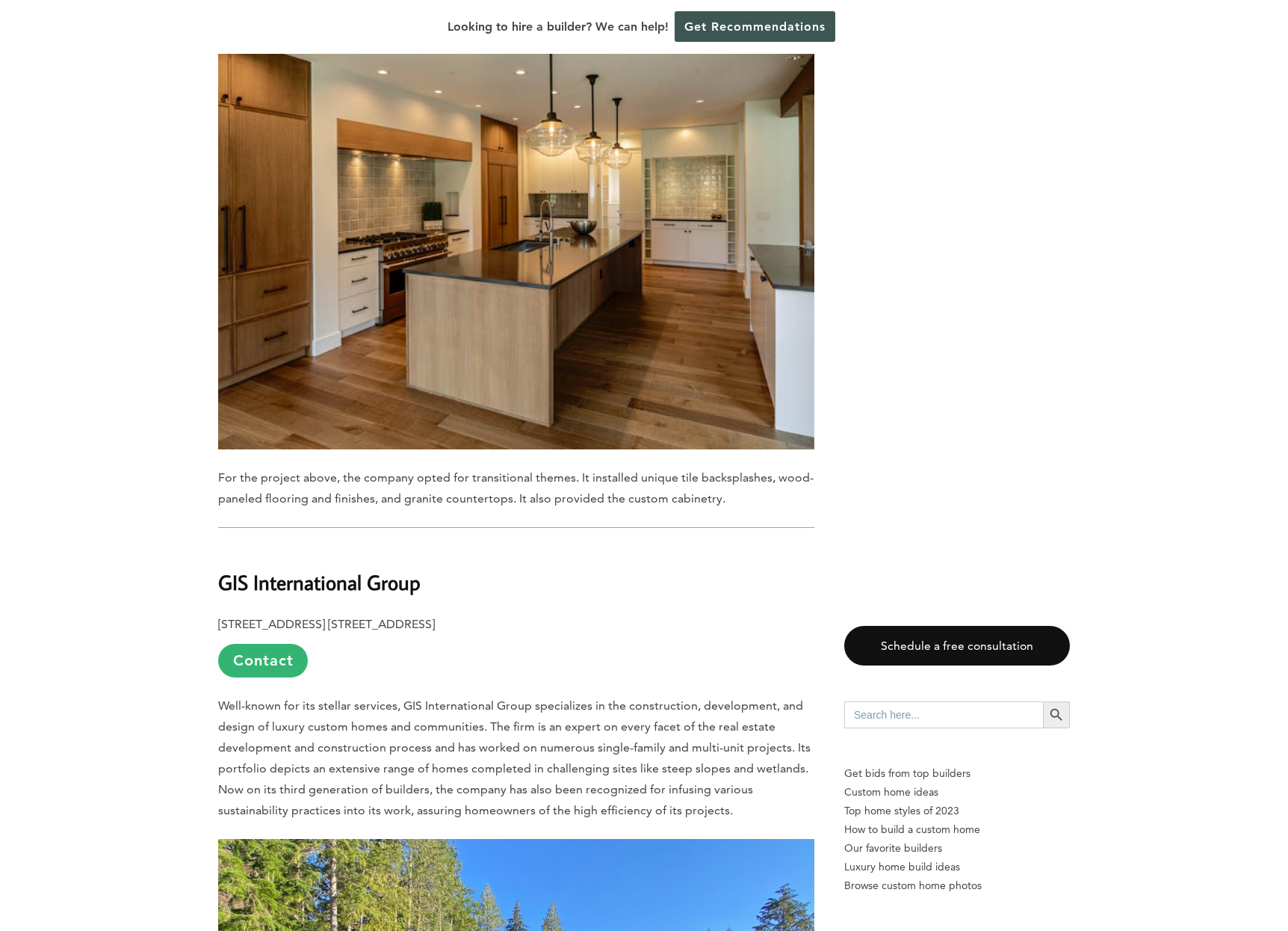
scroll to position [8743, 0]
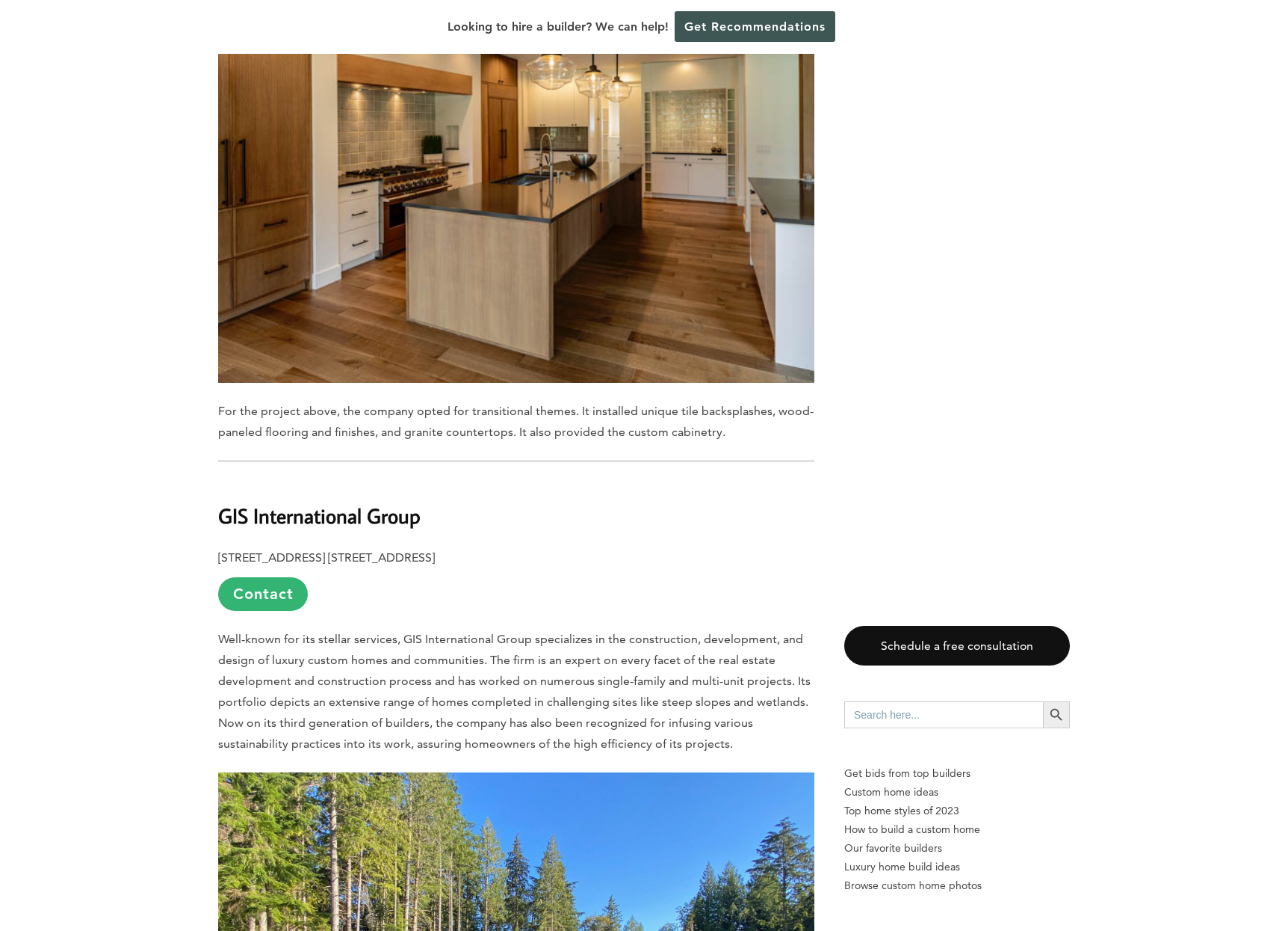
click at [289, 502] on b "GIS International Group" at bounding box center [319, 515] width 203 height 26
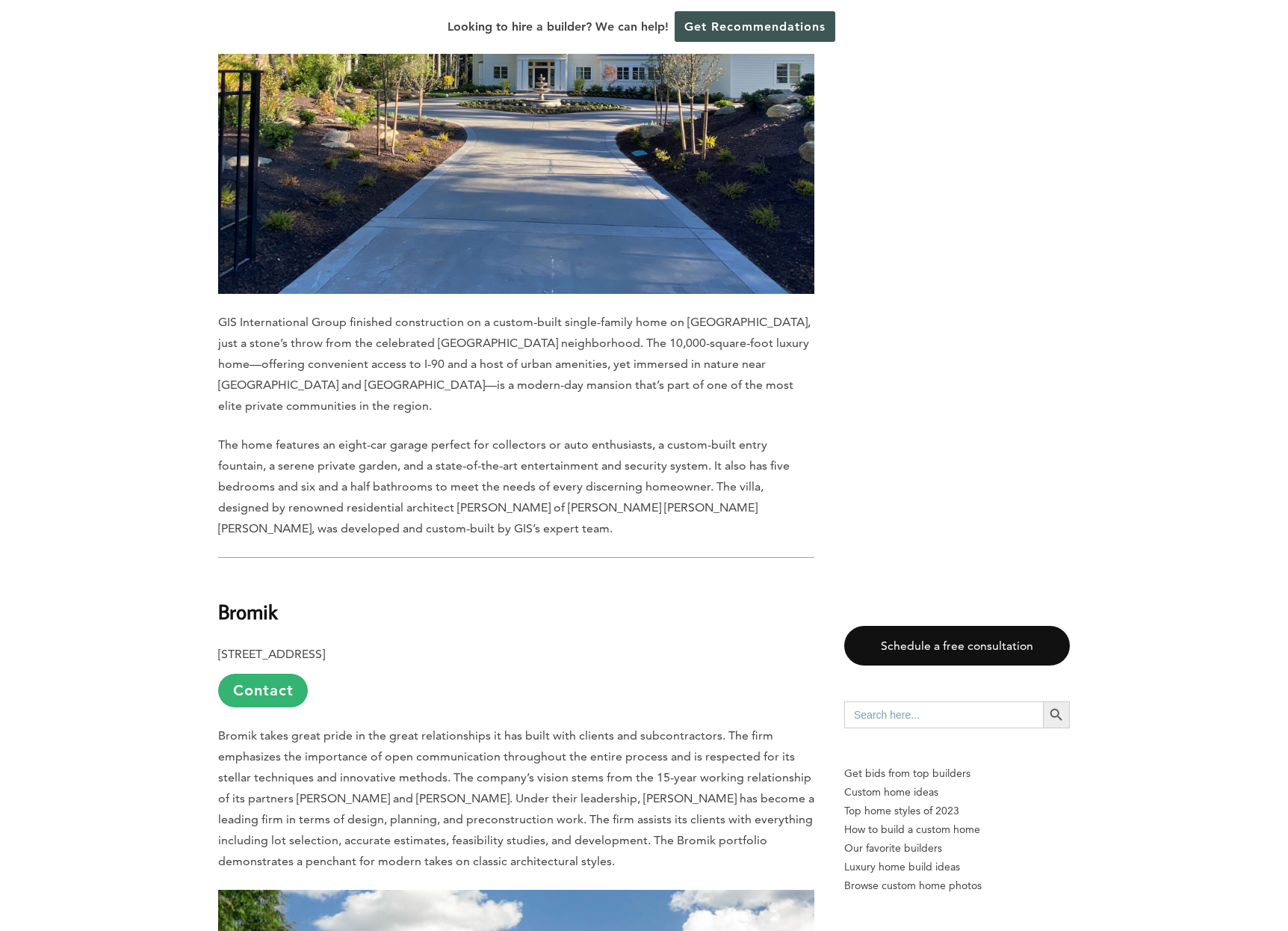
scroll to position [9683, 0]
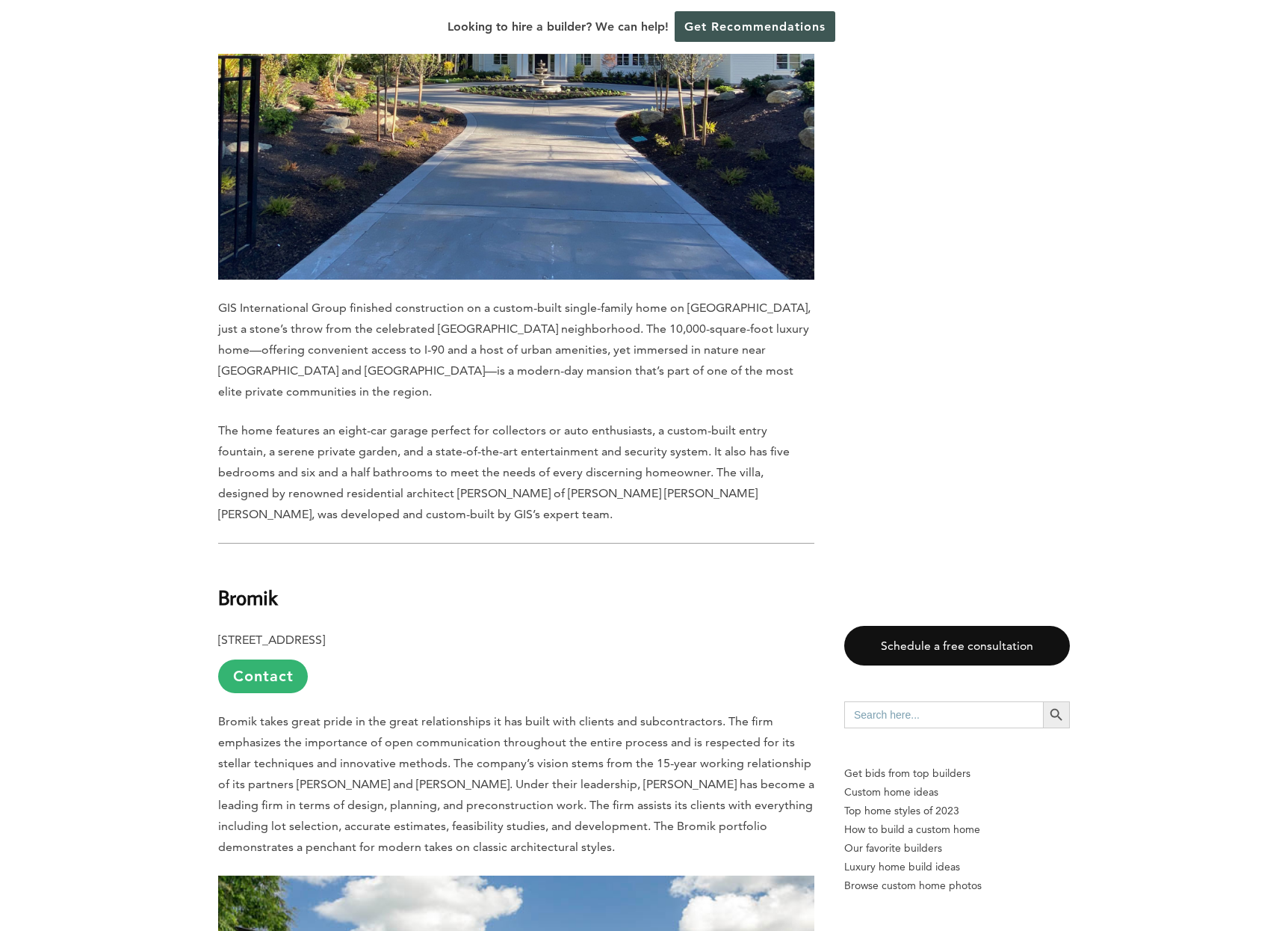
click at [248, 583] on b "Bromik" at bounding box center [248, 596] width 59 height 26
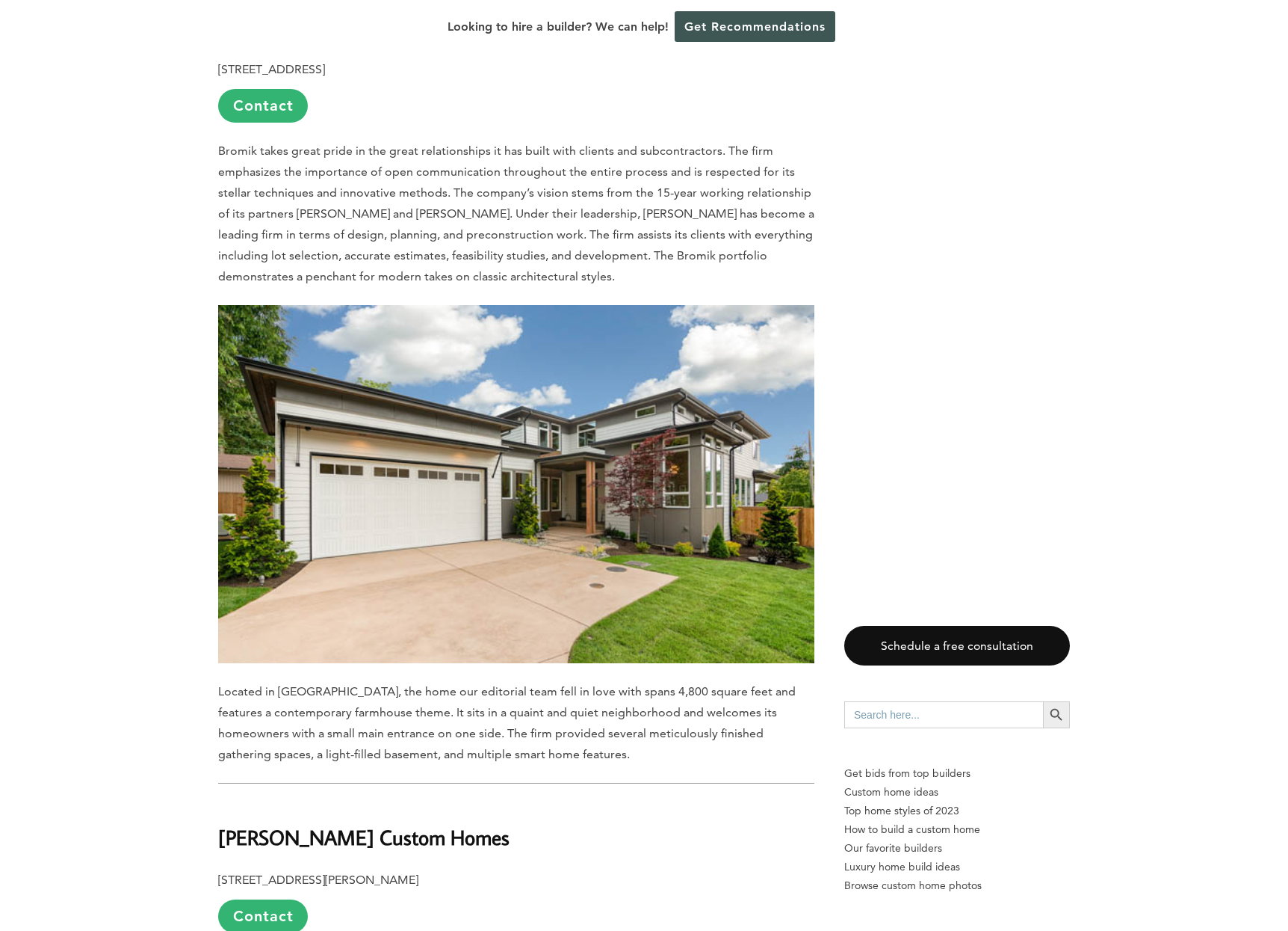
scroll to position [10576, 0]
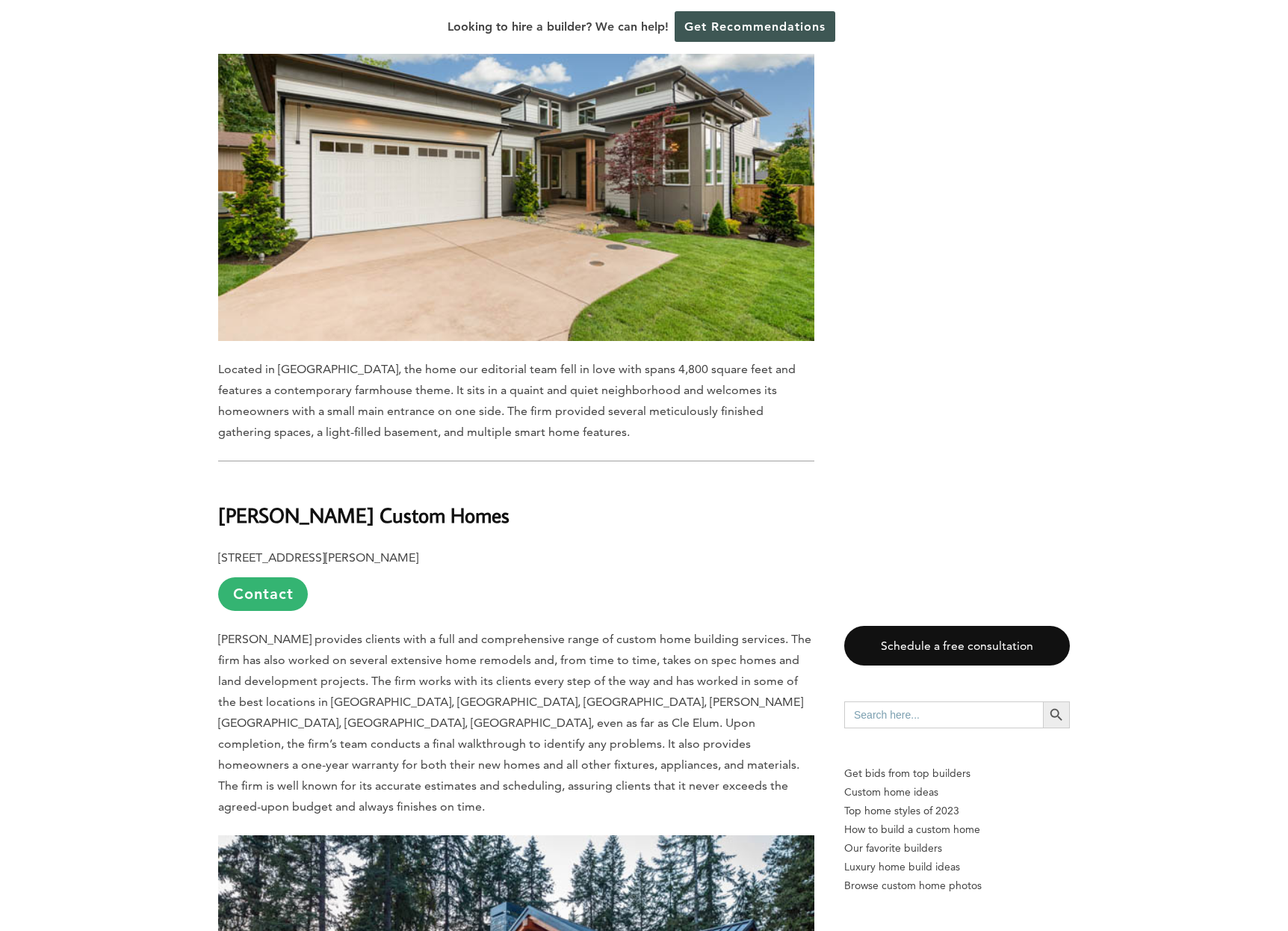
click at [248, 502] on b "Hamish Anderson Custom Homes" at bounding box center [364, 514] width 292 height 26
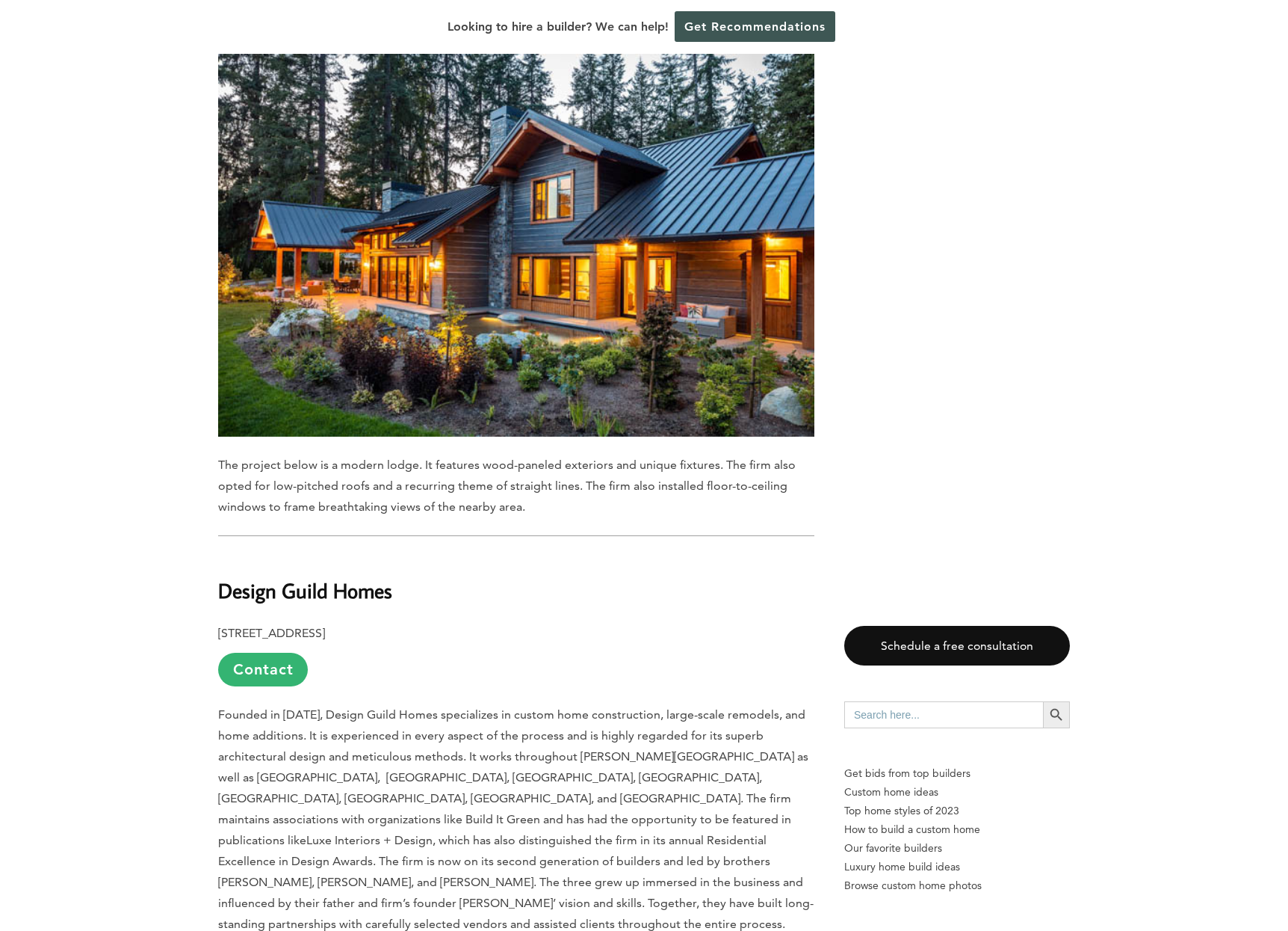
scroll to position [11526, 0]
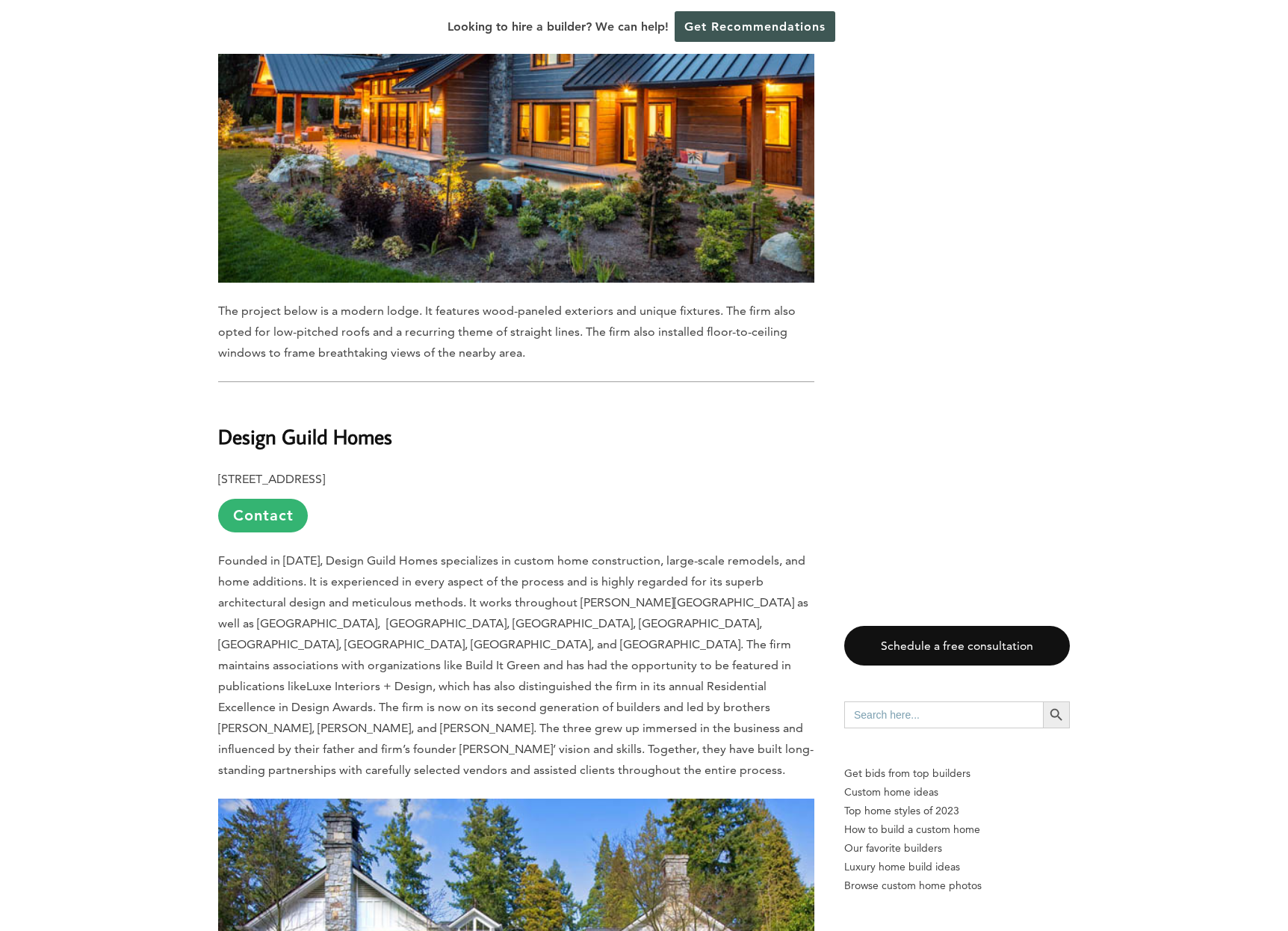
click at [249, 423] on b "Design Guild Homes" at bounding box center [304, 436] width 174 height 26
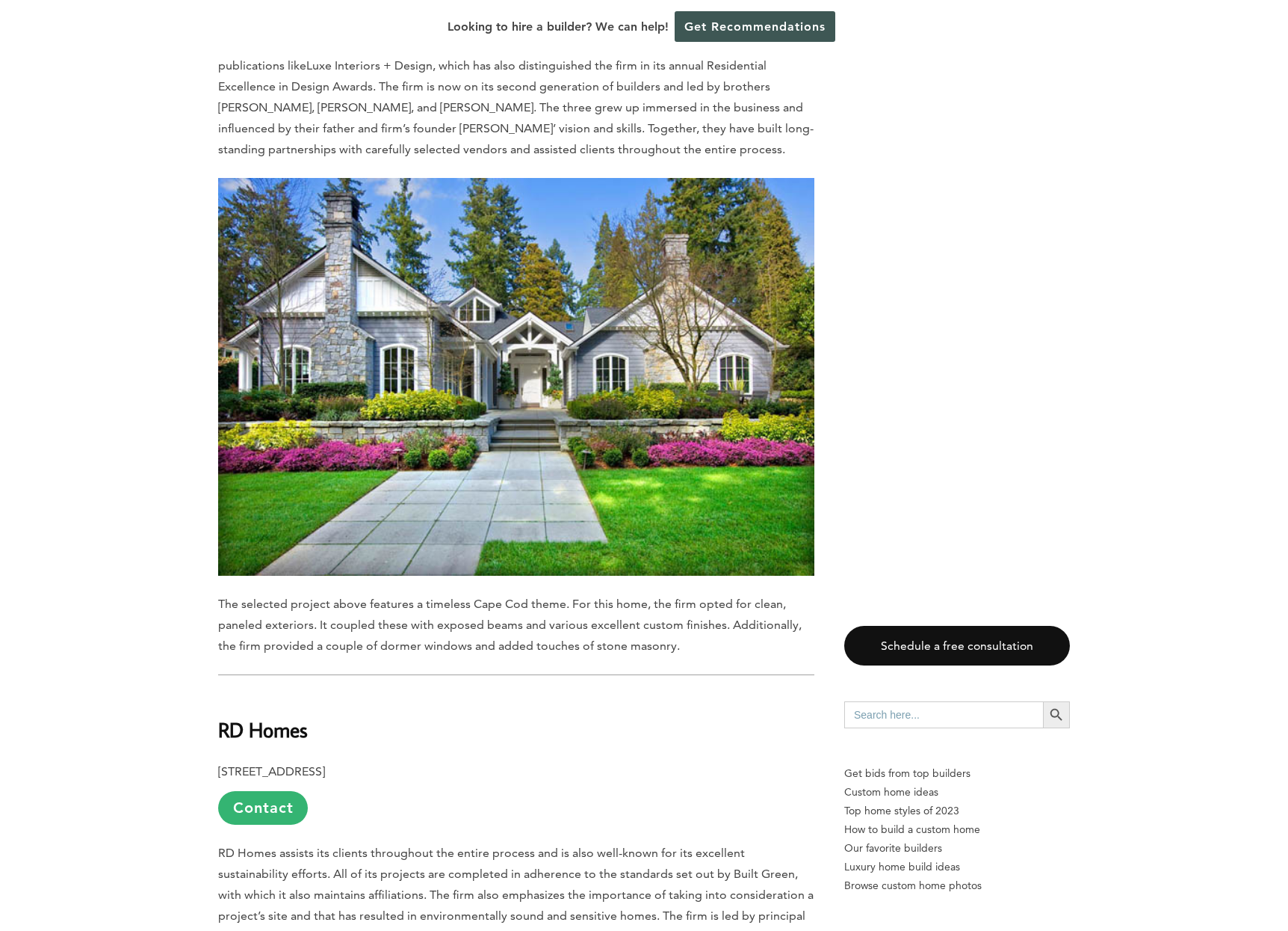
scroll to position [12224, 0]
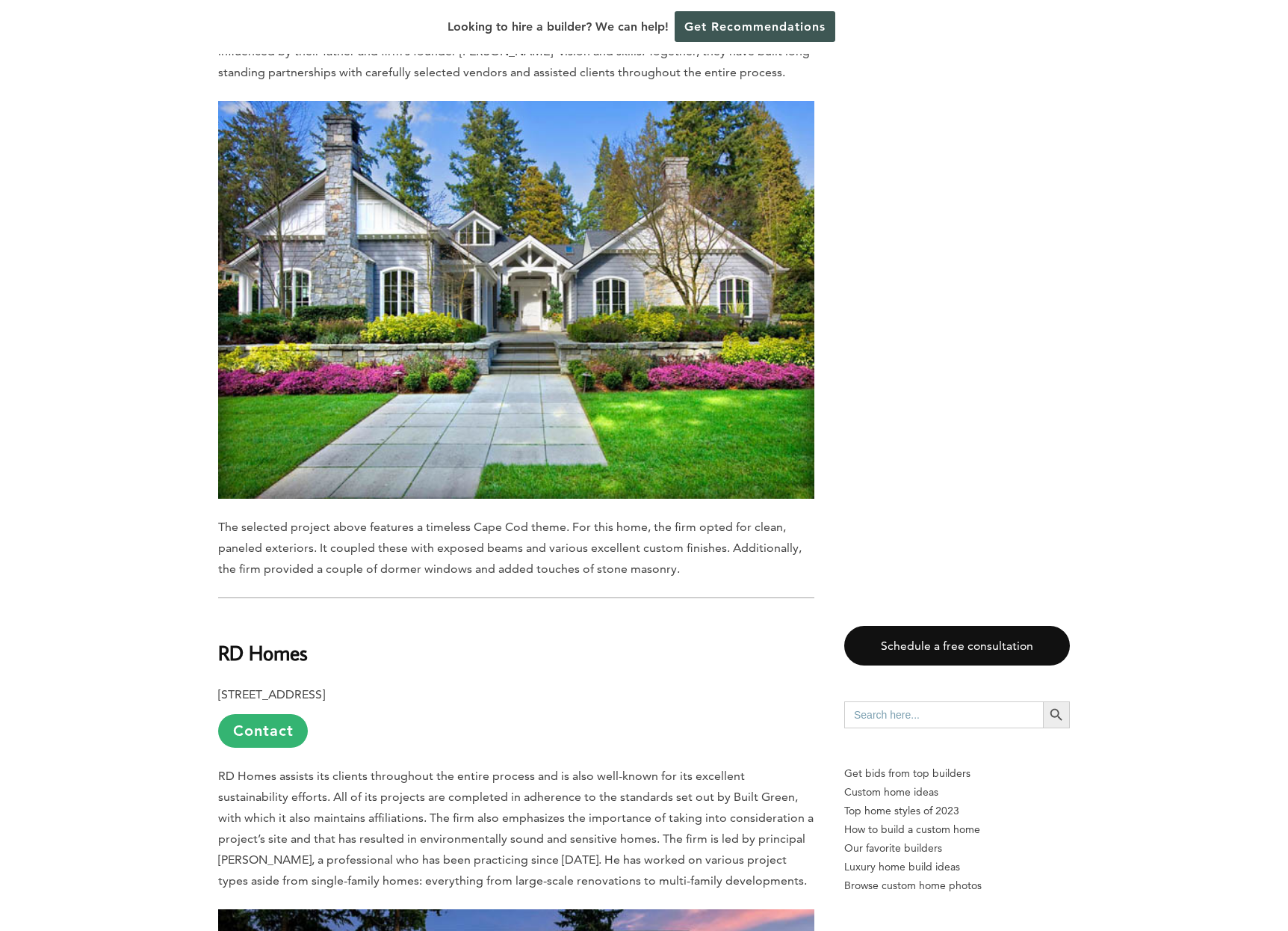
click at [229, 639] on b "RD Homes" at bounding box center [263, 652] width 90 height 26
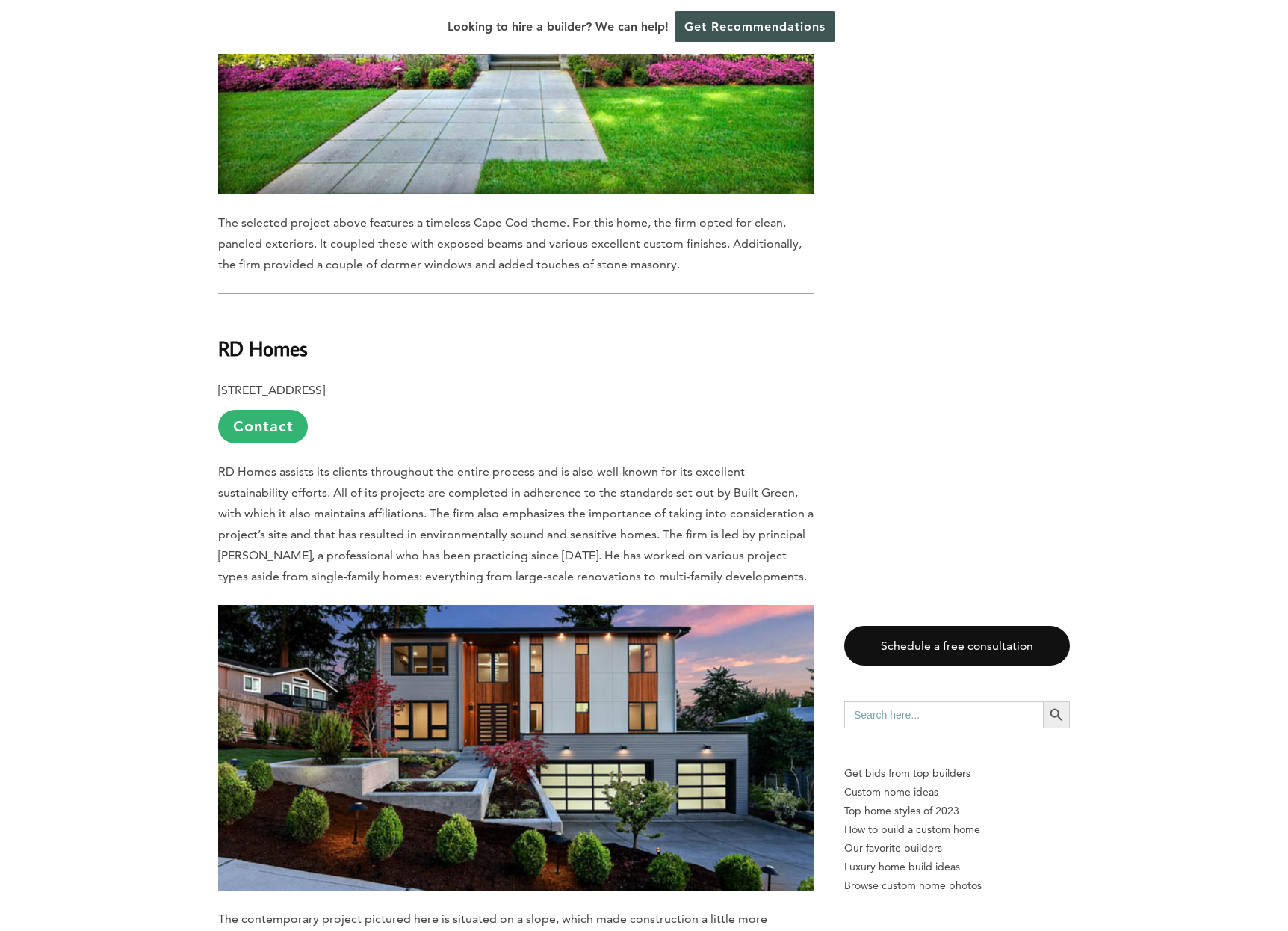
scroll to position [12910, 0]
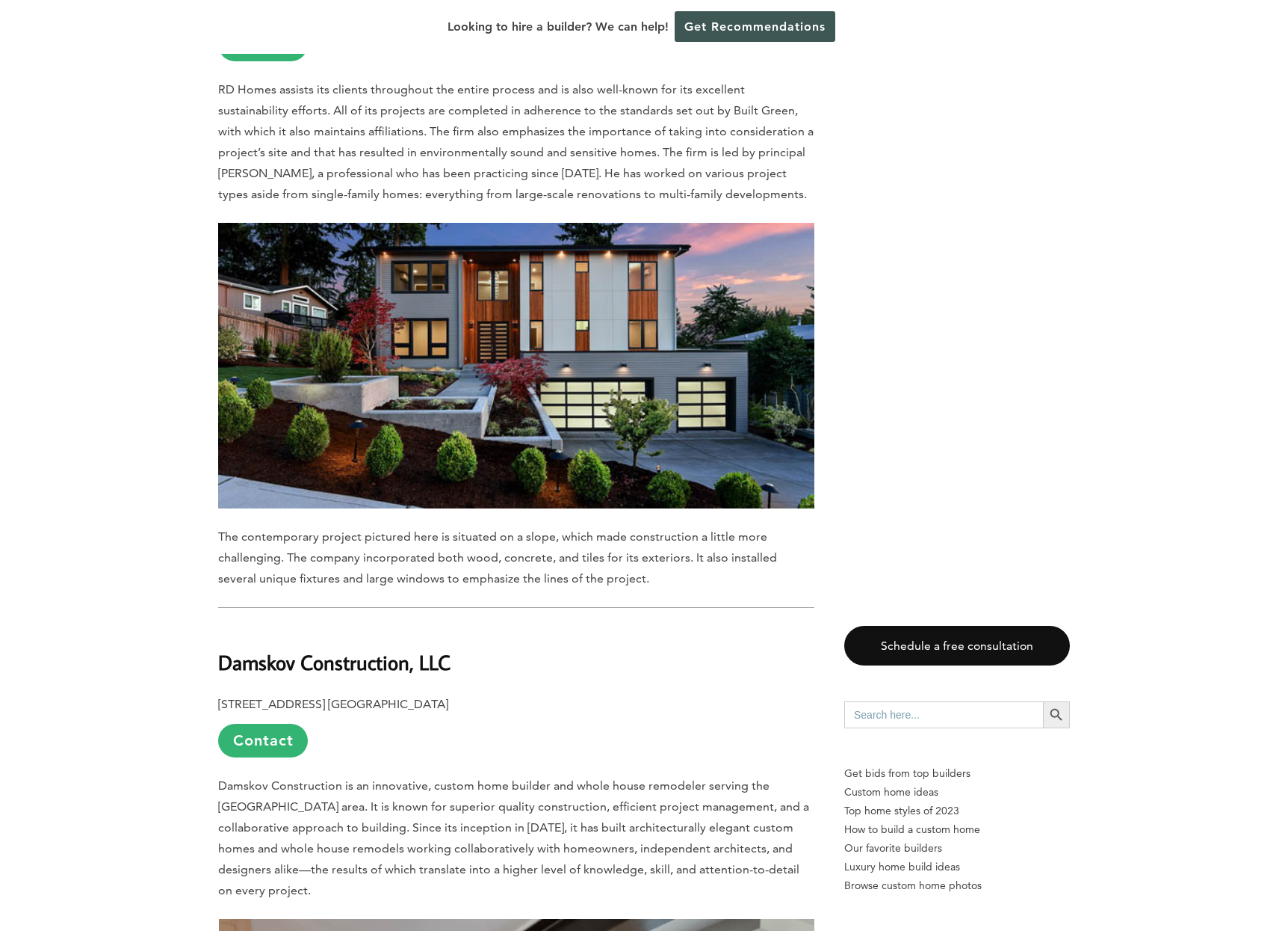
click at [253, 649] on b "Damskov Construction, LLC" at bounding box center [334, 662] width 232 height 26
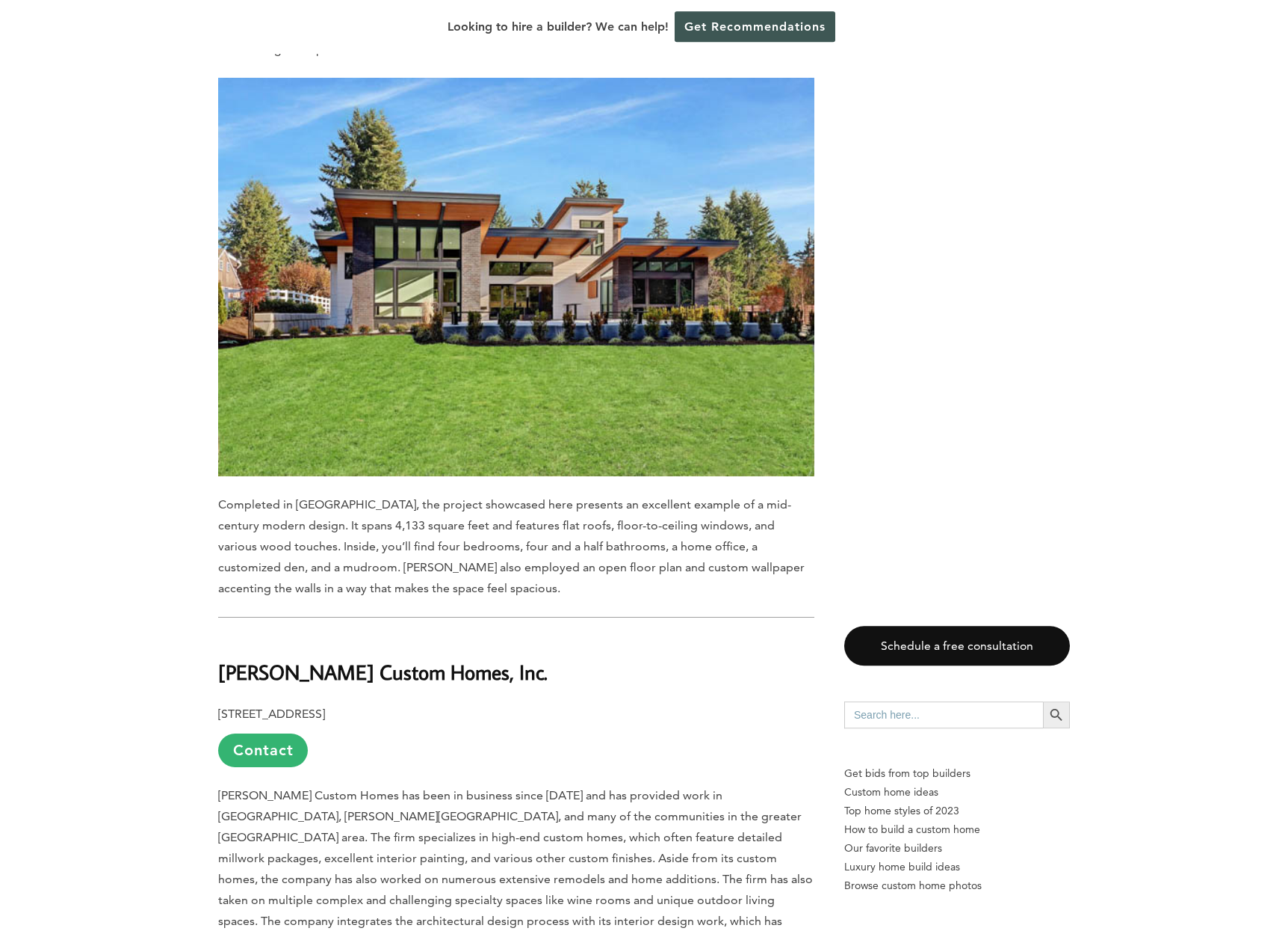
scroll to position [4150, 0]
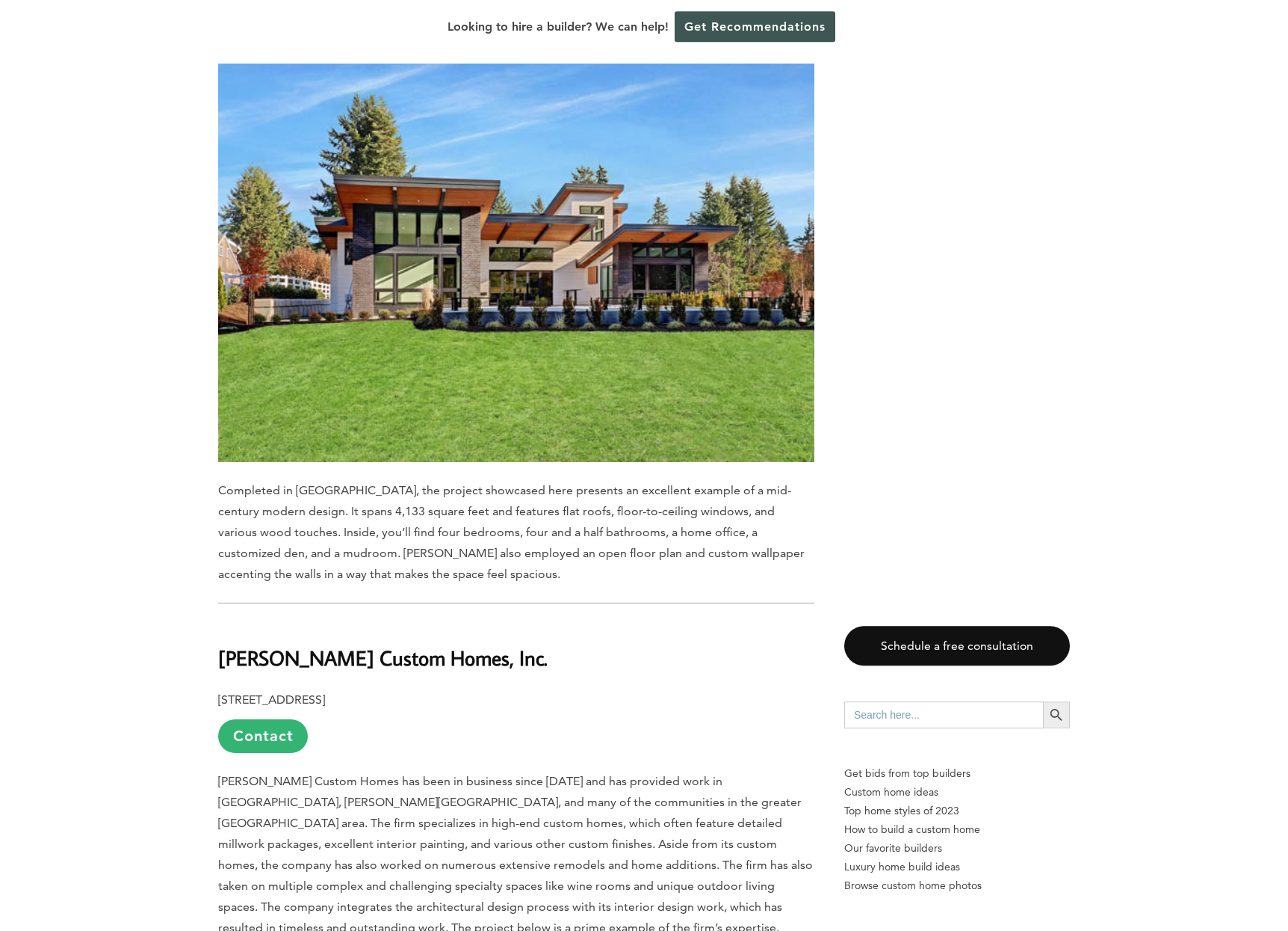
drag, startPoint x: 222, startPoint y: 598, endPoint x: 503, endPoint y: 603, distance: 281.0
click at [503, 621] on h2 "Gregerson Custom Homes, Inc." at bounding box center [516, 646] width 597 height 51
copy b "Gregerson Custom Homes, Inc."
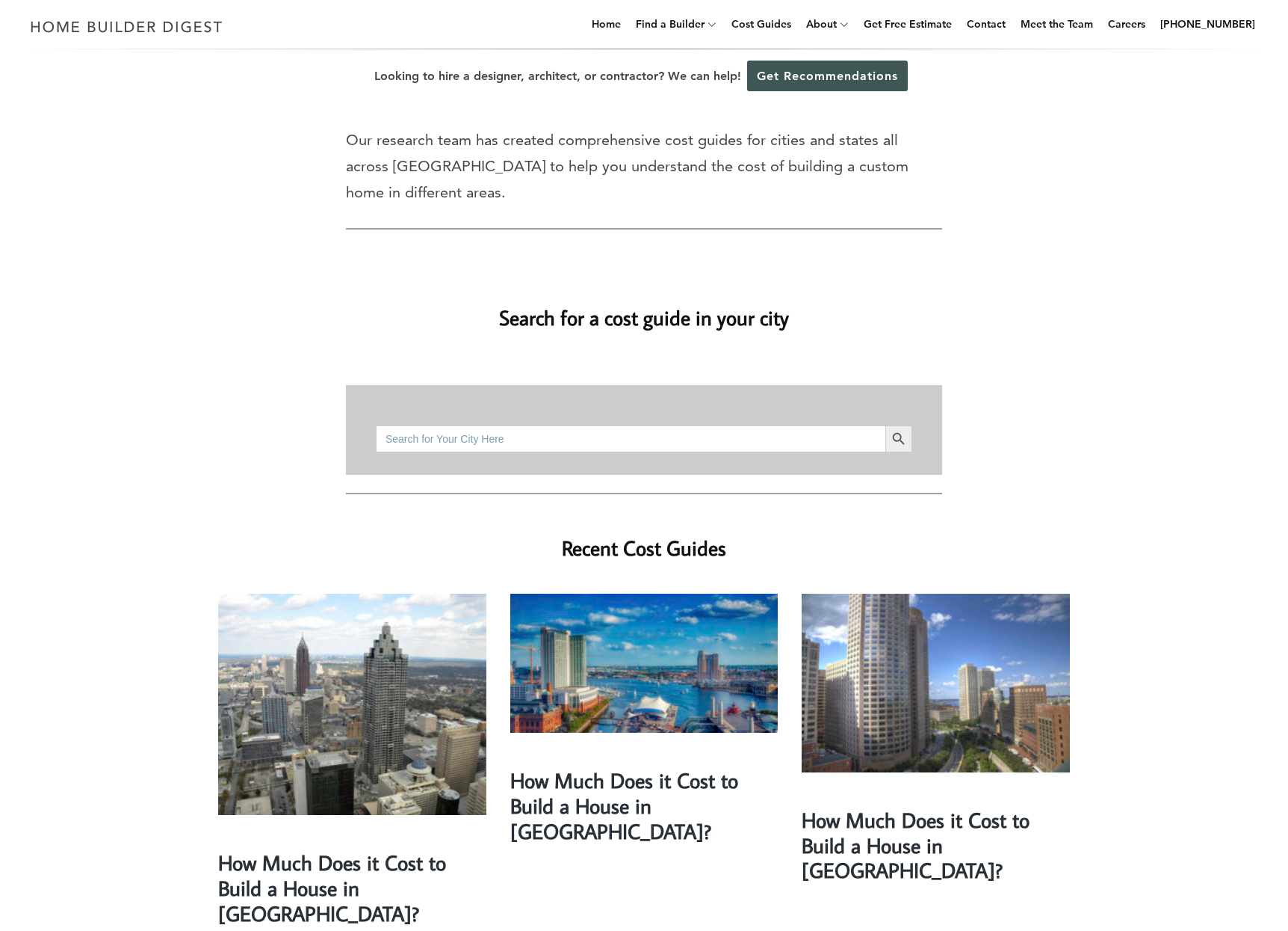
click at [575, 425] on input "Search for:" at bounding box center [631, 438] width 509 height 27
type input "redmond"
click at [886, 425] on button "Search Button" at bounding box center [899, 438] width 27 height 27
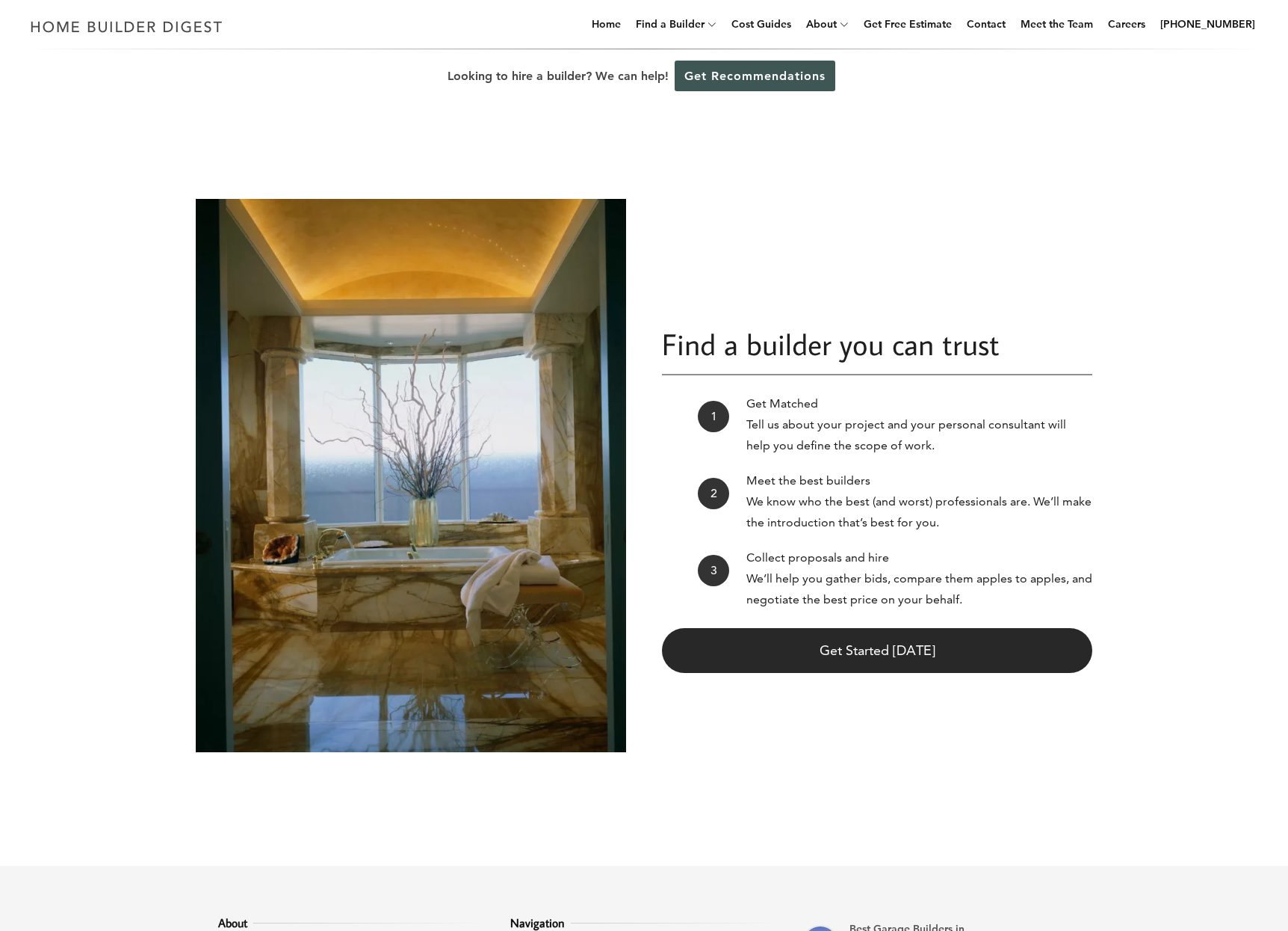
click at [860, 655] on link "Get Started Today" at bounding box center [878, 650] width 430 height 45
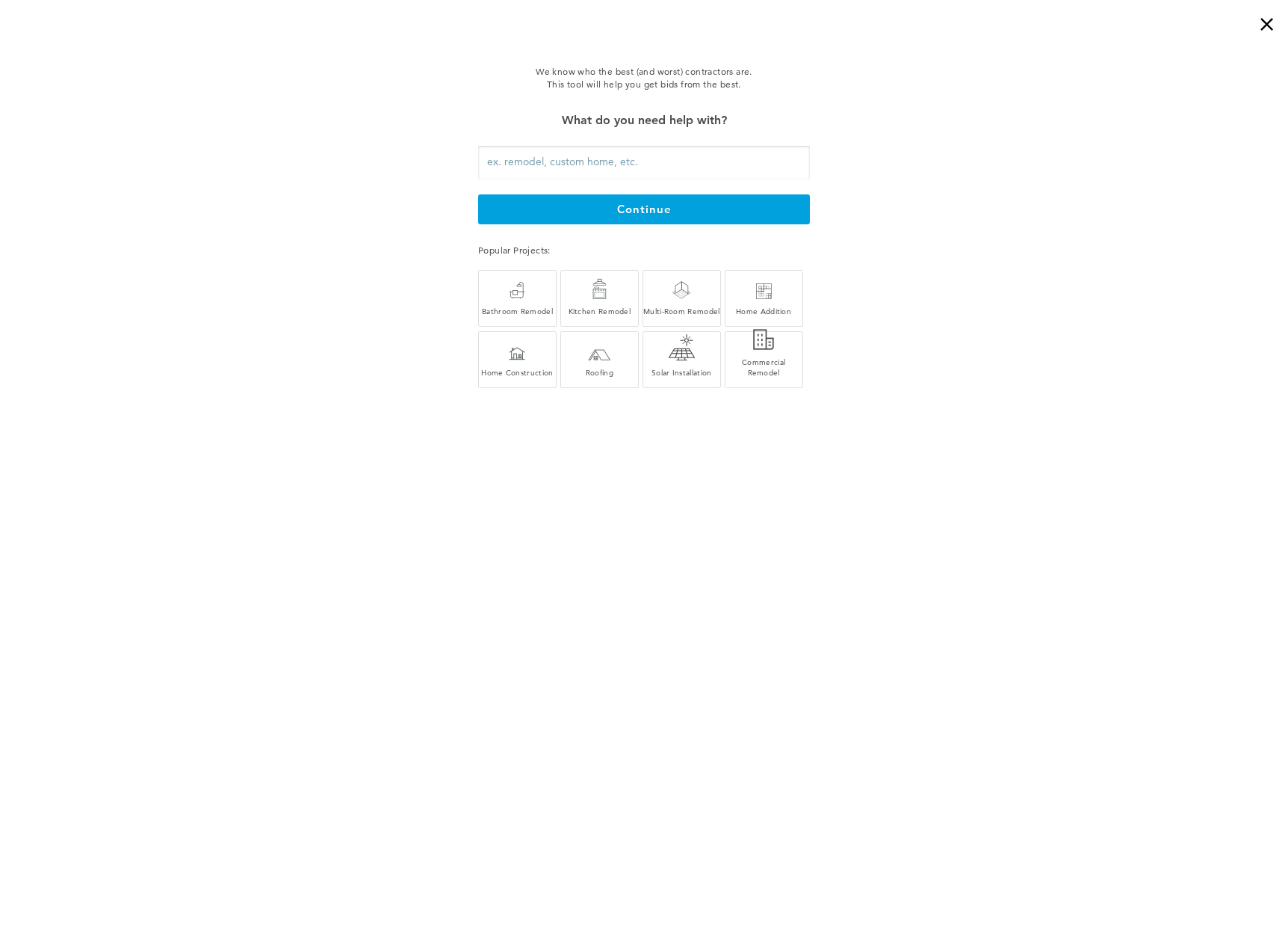
click at [740, 162] on input "text" at bounding box center [644, 162] width 332 height 33
click at [592, 165] on input "text" at bounding box center [644, 162] width 332 height 33
type input "sell land"
click at [525, 351] on div at bounding box center [517, 353] width 16 height 14
type input "Home Construction"
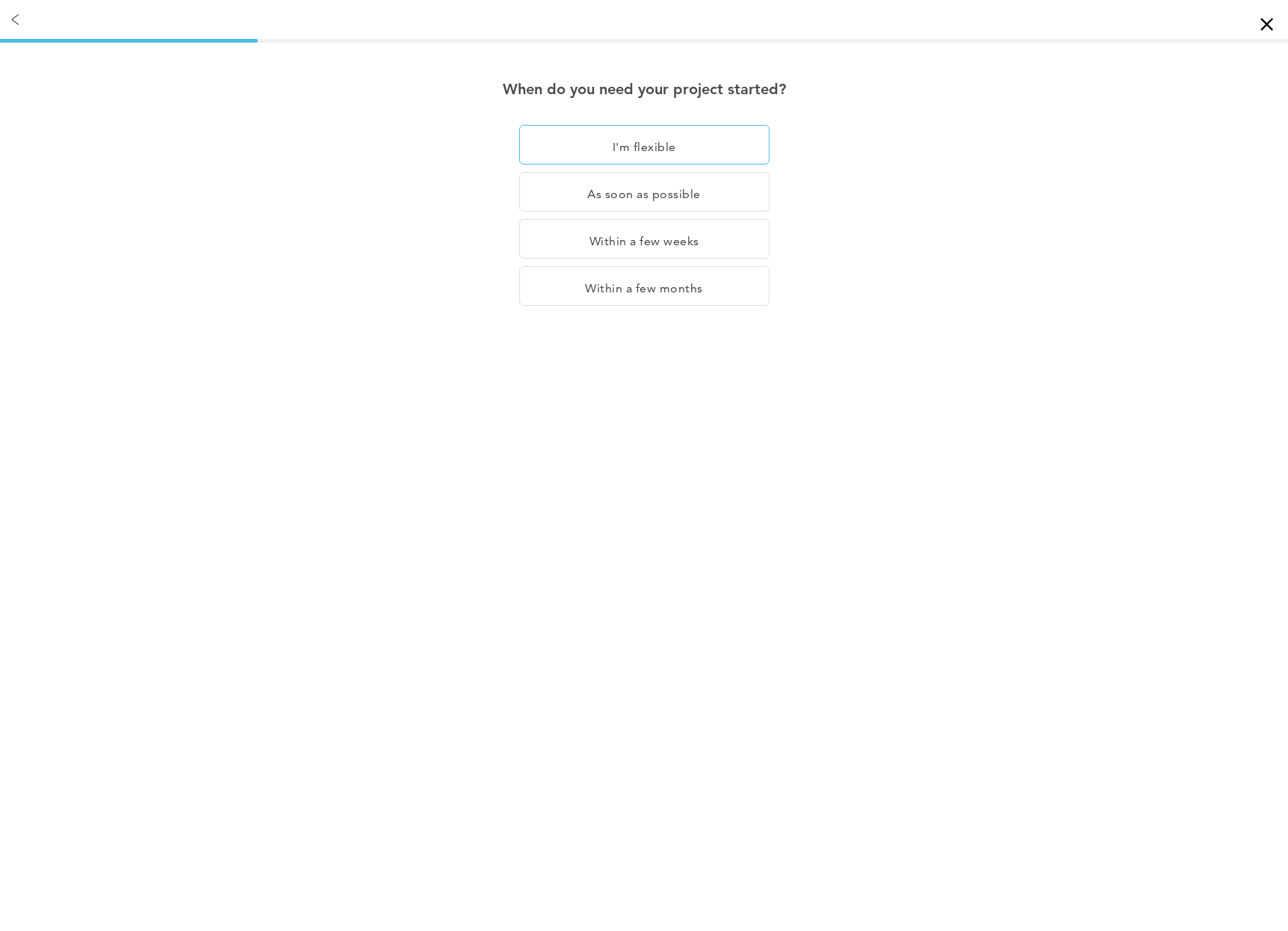
click at [623, 172] on div "I'm flexible" at bounding box center [644, 192] width 250 height 40
click at [622, 141] on div "I'm flexible" at bounding box center [644, 145] width 250 height 40
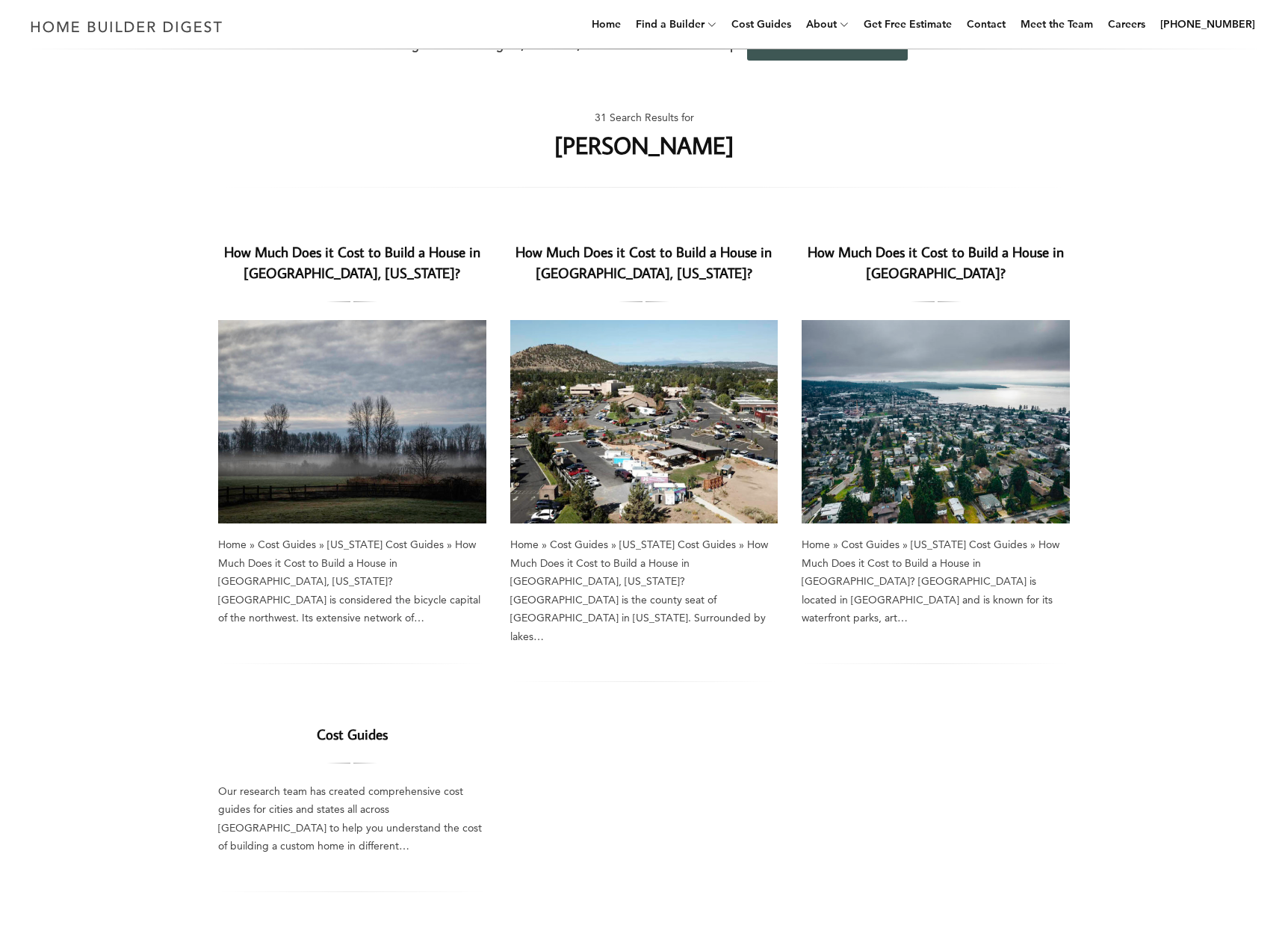
scroll to position [28, 0]
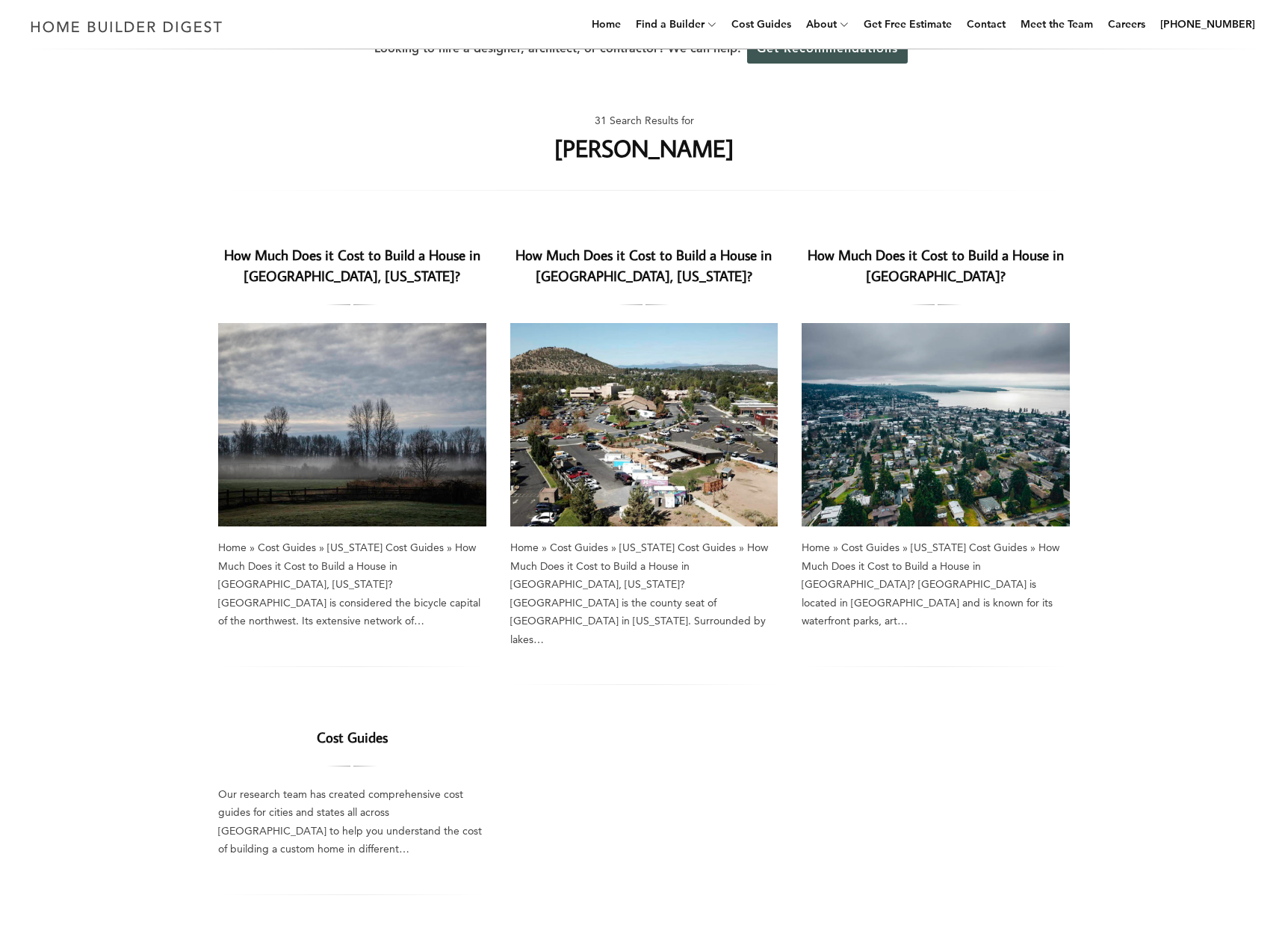
click at [364, 272] on link "How Much Does it Cost to Build a House in [GEOGRAPHIC_DATA], [US_STATE]?" at bounding box center [352, 265] width 257 height 41
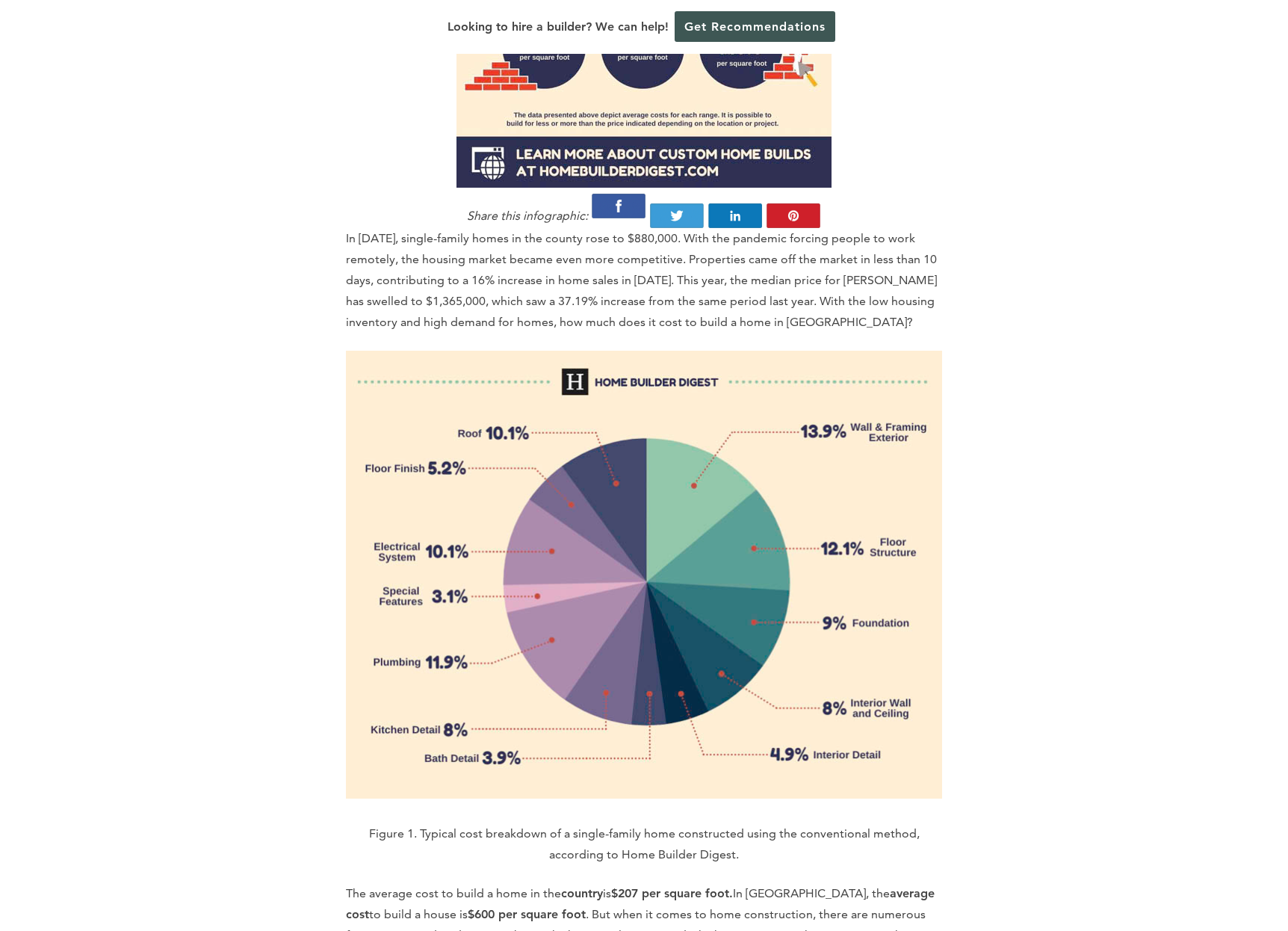
scroll to position [1791, 0]
